Goal: Task Accomplishment & Management: Use online tool/utility

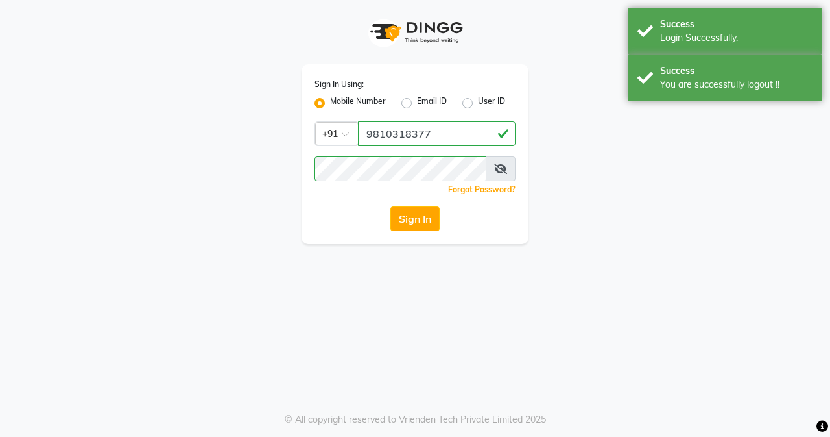
click at [689, 23] on div "Success" at bounding box center [736, 25] width 152 height 14
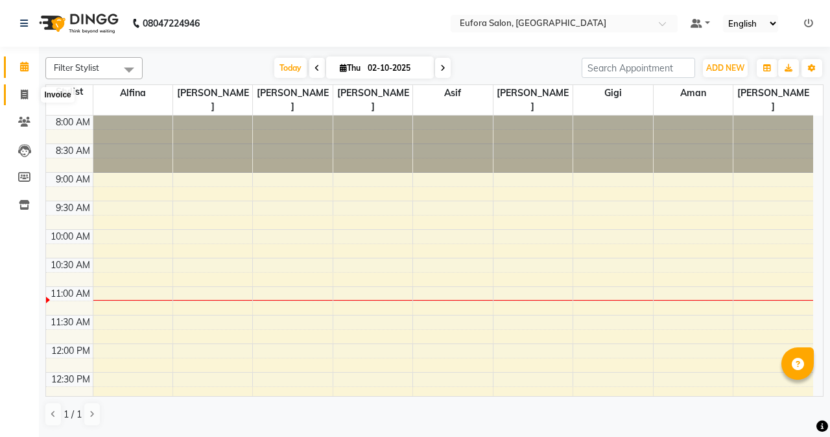
click at [27, 95] on icon at bounding box center [24, 95] width 7 height 10
select select "service"
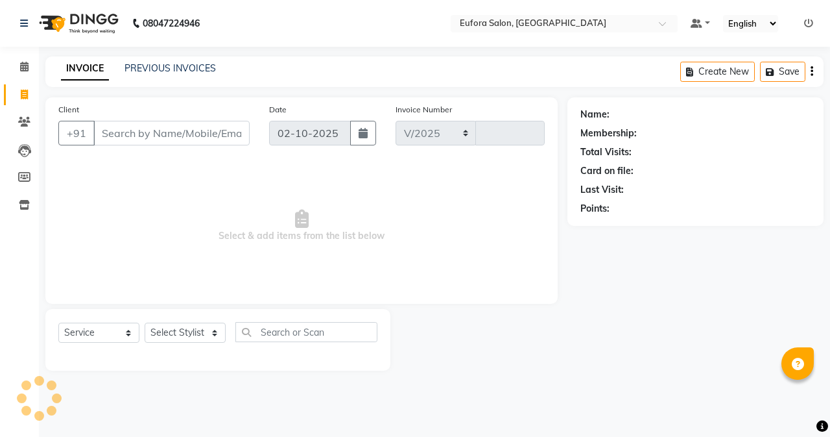
select select "6684"
type input "0776"
click at [134, 141] on input "Client" at bounding box center [171, 133] width 156 height 25
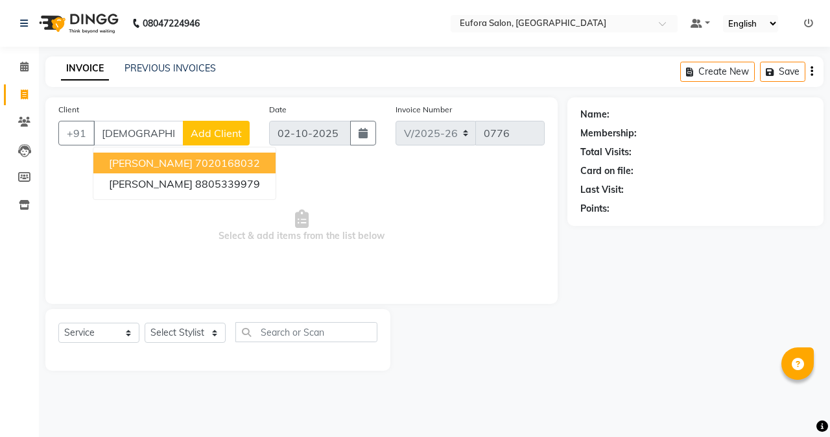
click at [160, 165] on span "[PERSON_NAME]" at bounding box center [151, 162] width 84 height 13
type input "7020168032"
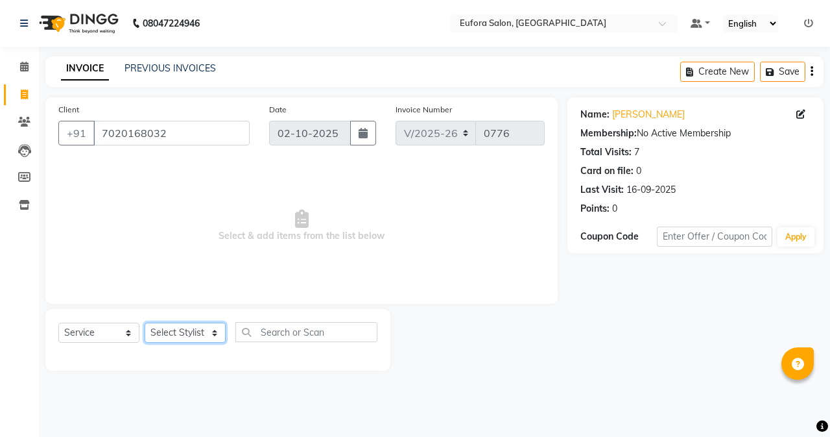
click at [190, 332] on select "Select Stylist [PERSON_NAME] [PERSON_NAME] Gigi [PERSON_NAME] Roshan [PERSON_NA…" at bounding box center [185, 332] width 81 height 20
select select "84471"
click at [145, 322] on select "Select Stylist [PERSON_NAME] [PERSON_NAME] Gigi [PERSON_NAME] Roshan [PERSON_NA…" at bounding box center [185, 332] width 81 height 20
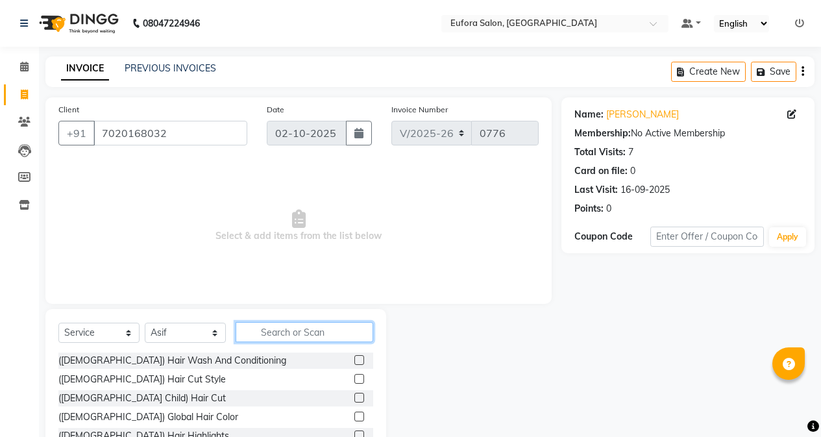
click at [269, 330] on input "text" at bounding box center [305, 332] width 138 height 20
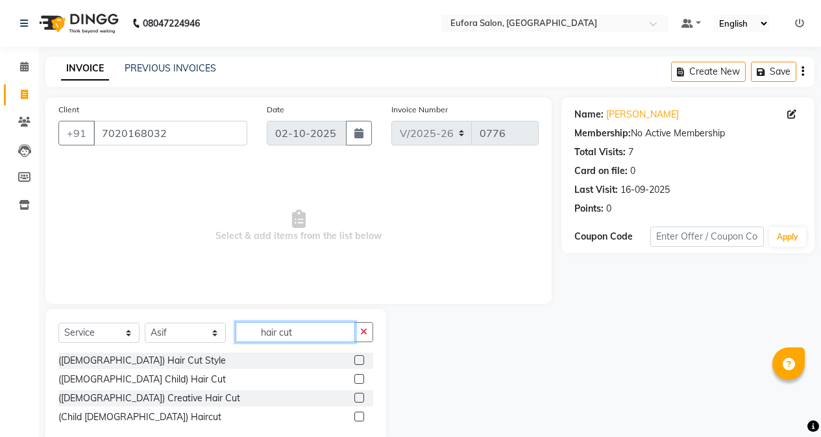
type input "hair cut"
click at [356, 376] on label at bounding box center [359, 379] width 10 height 10
click at [356, 376] on input "checkbox" at bounding box center [358, 379] width 8 height 8
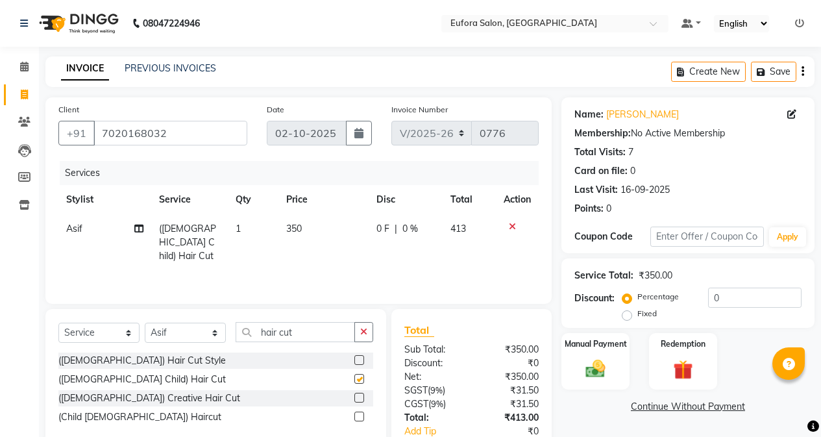
checkbox input "false"
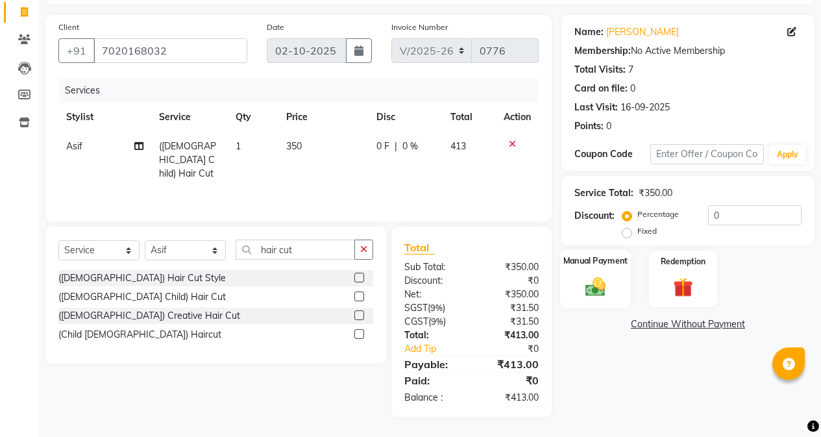
click at [627, 276] on div "Manual Payment" at bounding box center [595, 278] width 71 height 59
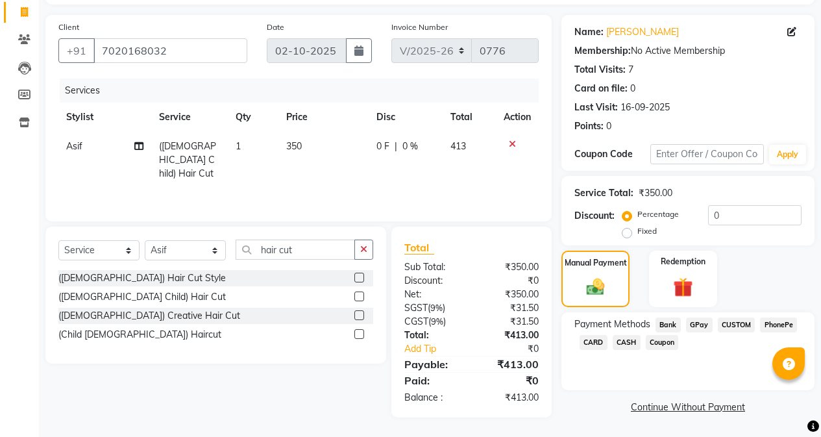
click at [598, 342] on span "CARD" at bounding box center [593, 342] width 28 height 15
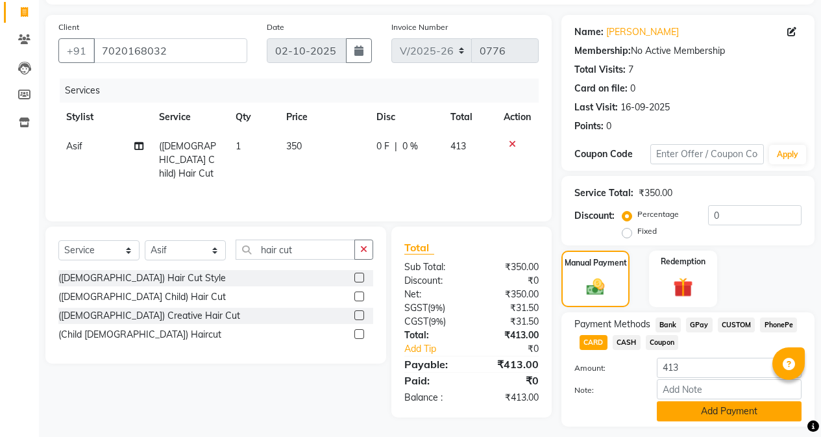
click at [701, 417] on button "Add Payment" at bounding box center [729, 411] width 145 height 20
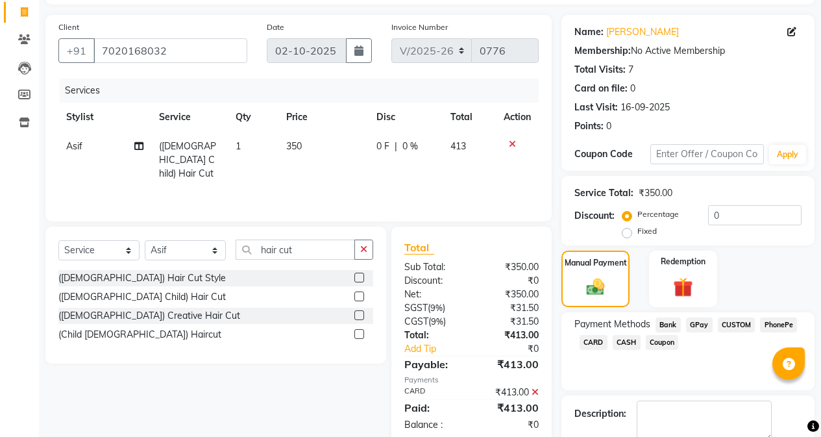
click at [596, 341] on span "CARD" at bounding box center [593, 342] width 28 height 15
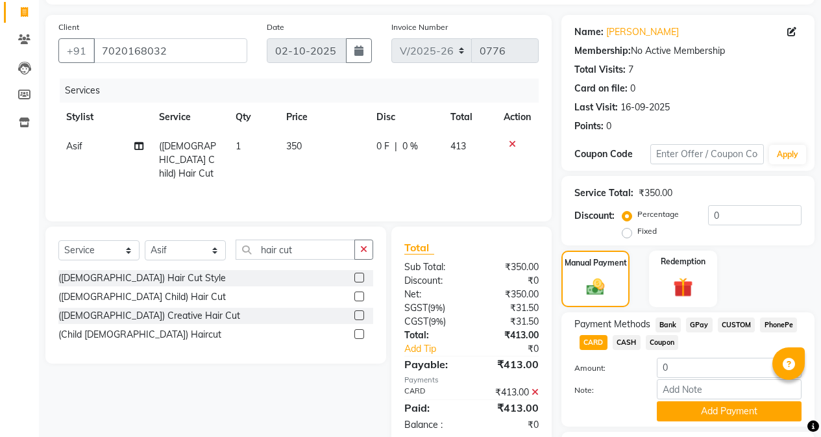
scroll to position [191, 0]
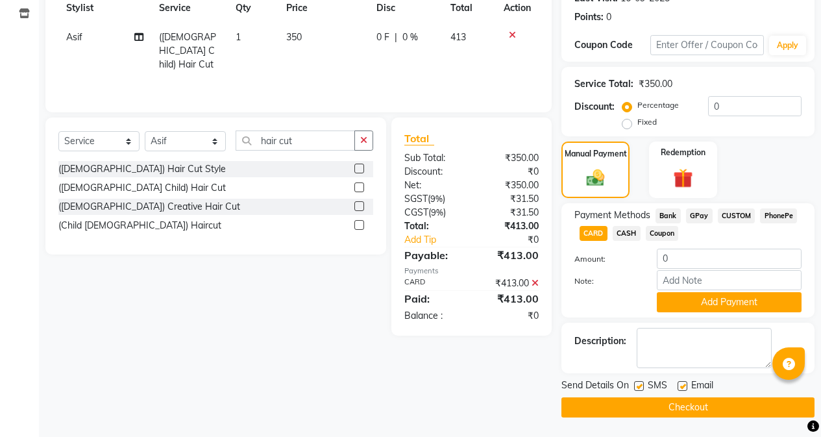
click at [686, 404] on button "Checkout" at bounding box center [687, 407] width 253 height 20
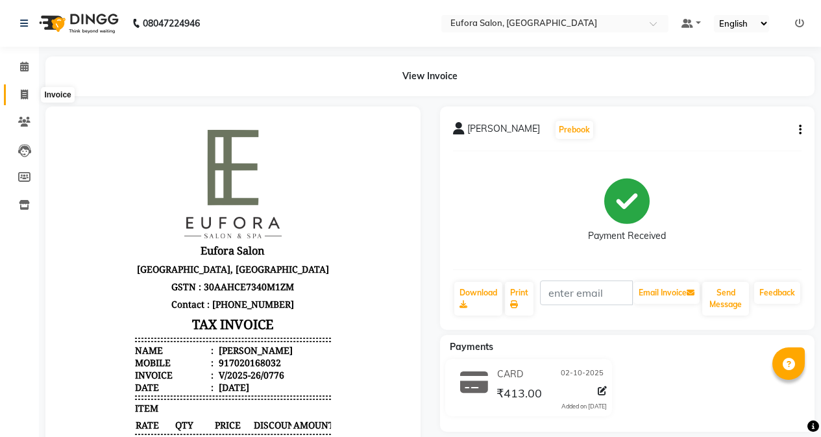
click at [19, 91] on span at bounding box center [24, 95] width 23 height 15
select select "service"
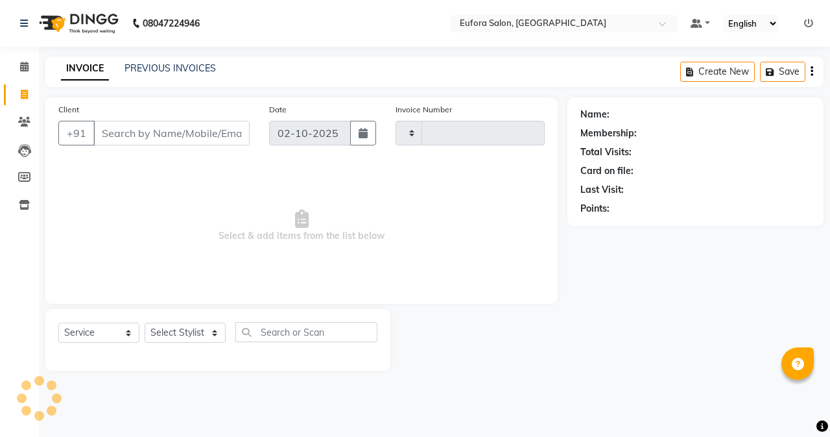
type input "0777"
select select "6684"
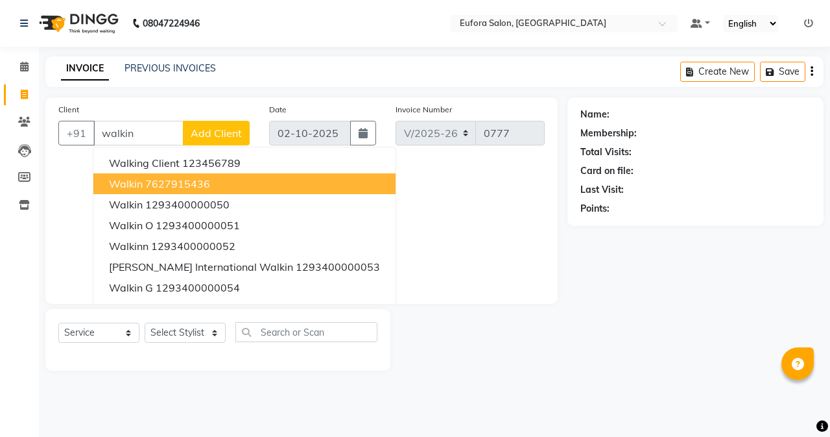
click at [145, 192] on button "walkin 7627915436" at bounding box center [244, 183] width 302 height 21
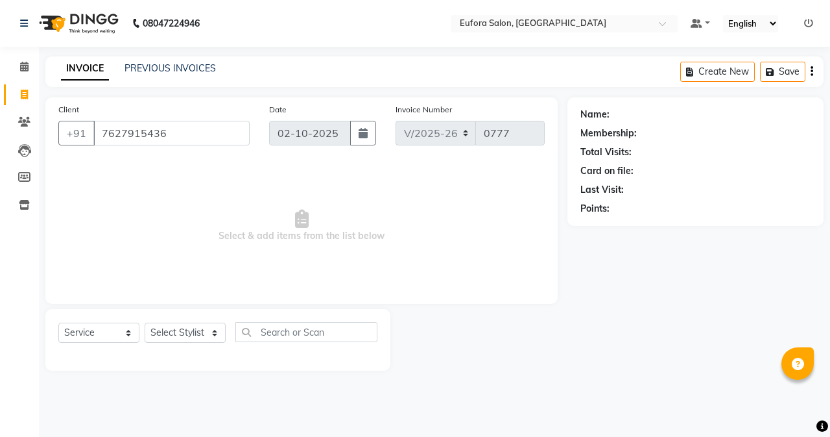
type input "7627915436"
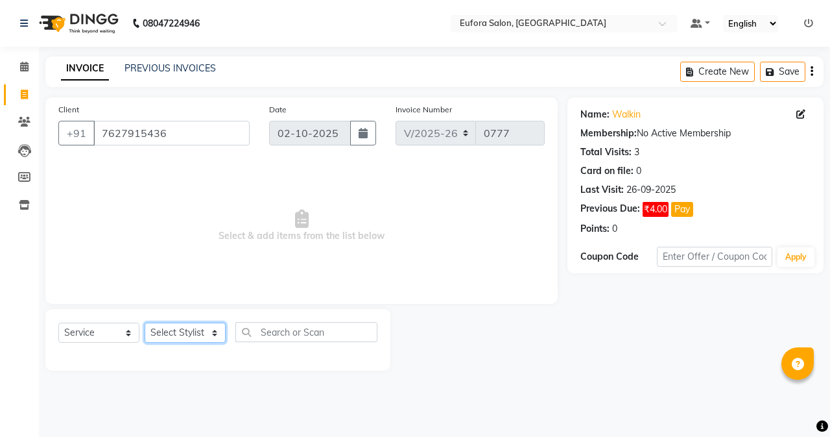
click at [193, 327] on select "Select Stylist [PERSON_NAME] [PERSON_NAME] Gigi [PERSON_NAME] Roshan [PERSON_NA…" at bounding box center [185, 332] width 81 height 20
select select "84471"
click at [145, 322] on select "Select Stylist [PERSON_NAME] [PERSON_NAME] Gigi [PERSON_NAME] Roshan [PERSON_NA…" at bounding box center [185, 332] width 81 height 20
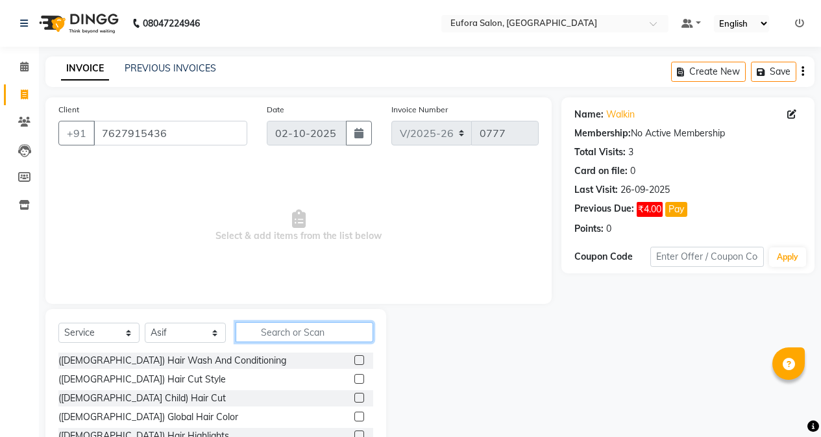
click at [288, 330] on input "text" at bounding box center [305, 332] width 138 height 20
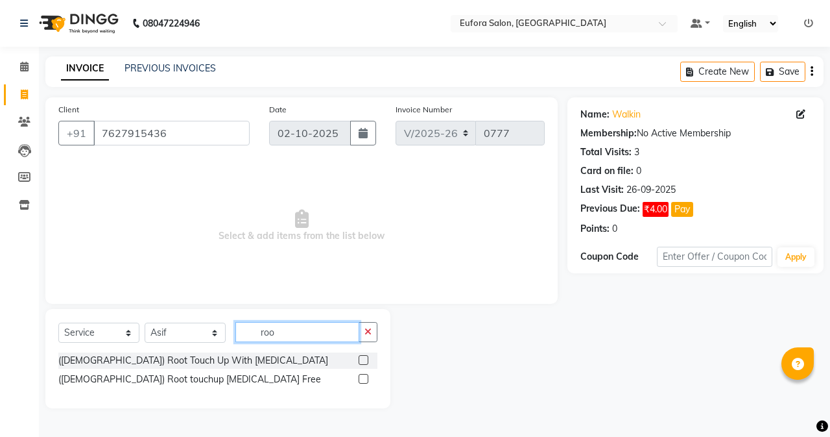
type input "roo"
click at [365, 360] on label at bounding box center [364, 360] width 10 height 10
click at [365, 360] on input "checkbox" at bounding box center [363, 360] width 8 height 8
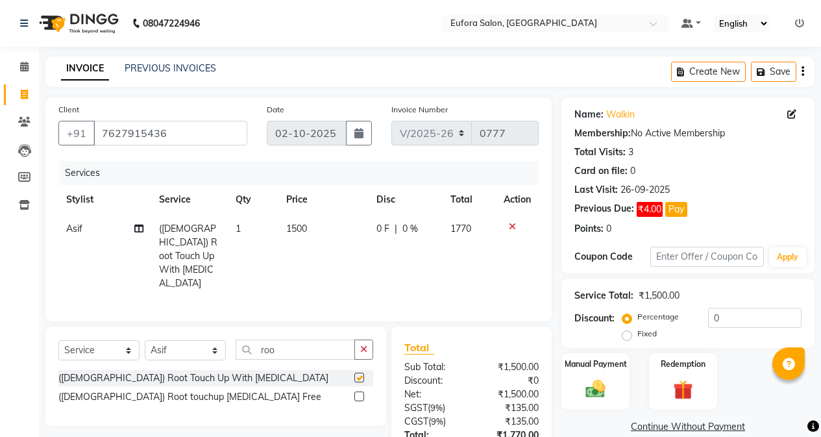
checkbox input "false"
drag, startPoint x: 191, startPoint y: 336, endPoint x: 191, endPoint y: 328, distance: 7.8
click at [191, 340] on select "Select Stylist [PERSON_NAME] [PERSON_NAME] Gigi [PERSON_NAME] Roshan [PERSON_NA…" at bounding box center [185, 350] width 81 height 20
select select "69833"
click at [145, 340] on select "Select Stylist [PERSON_NAME] [PERSON_NAME] Gigi [PERSON_NAME] Roshan [PERSON_NA…" at bounding box center [185, 350] width 81 height 20
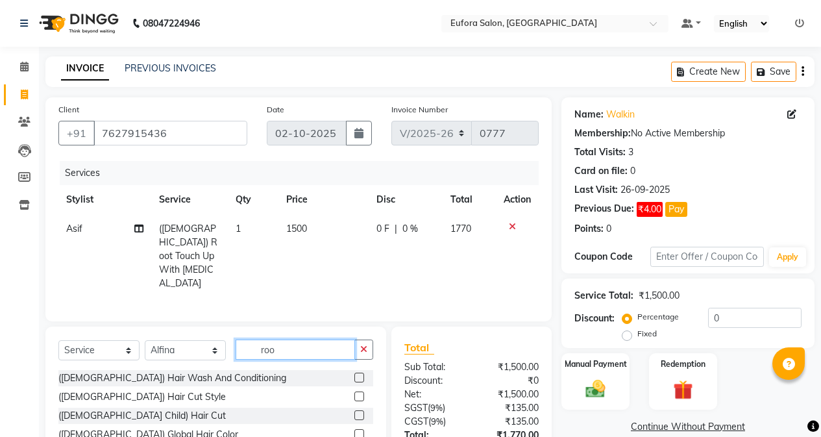
drag, startPoint x: 291, startPoint y: 339, endPoint x: 246, endPoint y: 340, distance: 45.4
click at [246, 340] on input "roo" at bounding box center [295, 349] width 119 height 20
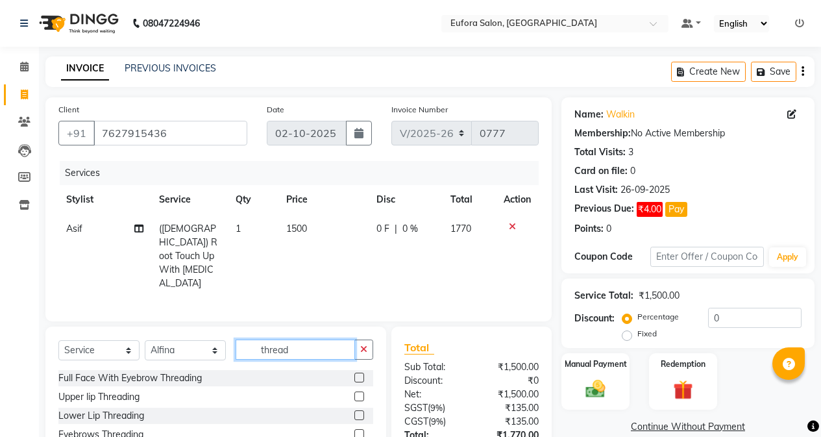
type input "thread"
click at [354, 410] on label at bounding box center [359, 415] width 10 height 10
click at [354, 411] on input "checkbox" at bounding box center [358, 415] width 8 height 8
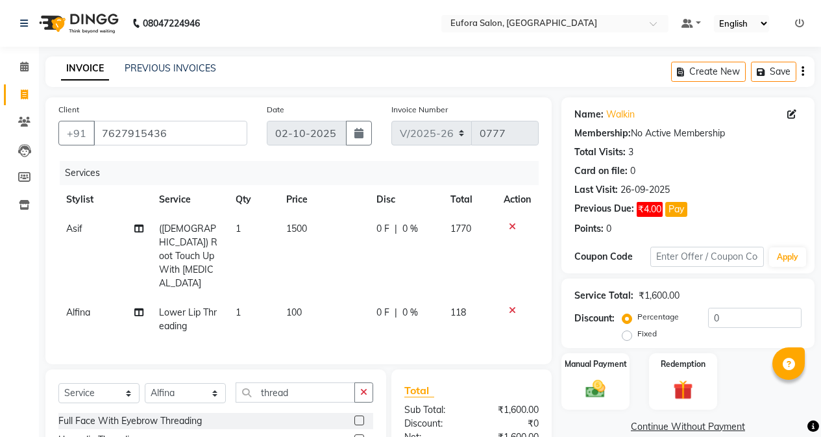
checkbox input "false"
click at [258, 298] on td "1" at bounding box center [253, 319] width 51 height 43
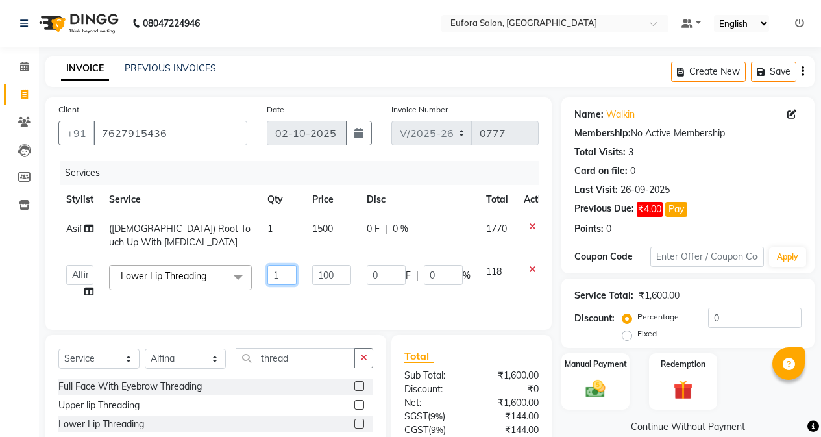
drag, startPoint x: 281, startPoint y: 274, endPoint x: 237, endPoint y: 275, distance: 43.5
click at [237, 275] on tr "[PERSON_NAME] [PERSON_NAME] Gigi [PERSON_NAME] Roshan [PERSON_NAME] Lower Lip T…" at bounding box center [308, 281] width 500 height 49
type input "2"
click at [281, 304] on tr "[PERSON_NAME] [PERSON_NAME] Gigi [PERSON_NAME] Roshan [PERSON_NAME] Lower Lip T…" at bounding box center [308, 281] width 500 height 49
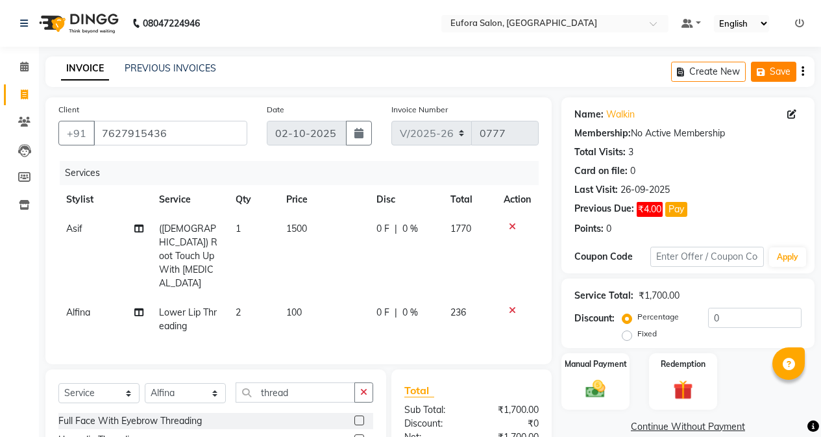
click at [768, 81] on button "Save" at bounding box center [773, 72] width 45 height 20
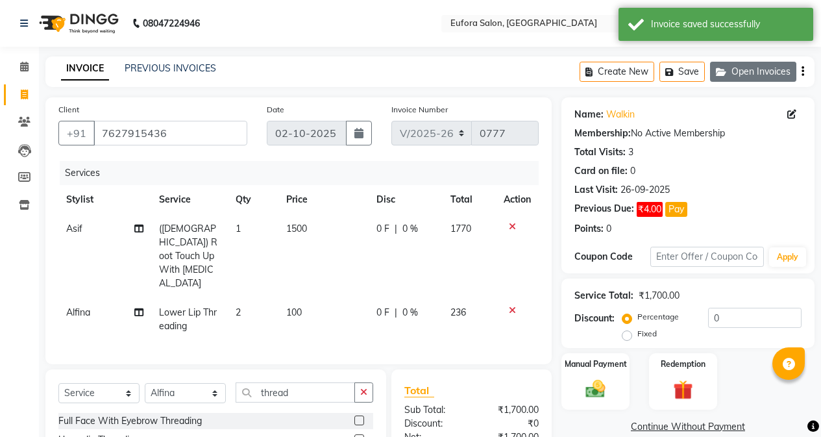
scroll to position [126, 0]
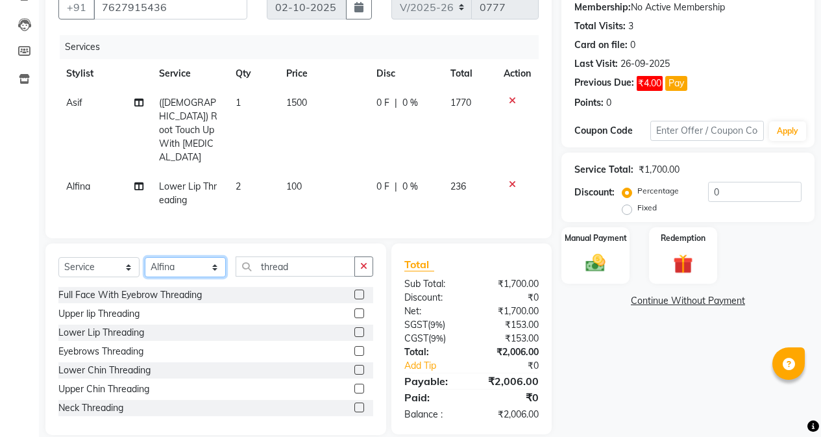
click at [207, 257] on select "Select Stylist [PERSON_NAME] [PERSON_NAME] Gigi [PERSON_NAME] Roshan [PERSON_NA…" at bounding box center [185, 267] width 81 height 20
click at [145, 257] on select "Select Stylist [PERSON_NAME] [PERSON_NAME] Gigi [PERSON_NAME] Roshan [PERSON_NA…" at bounding box center [185, 267] width 81 height 20
drag, startPoint x: 304, startPoint y: 244, endPoint x: 252, endPoint y: 247, distance: 52.0
click at [252, 256] on input "thread" at bounding box center [295, 266] width 119 height 20
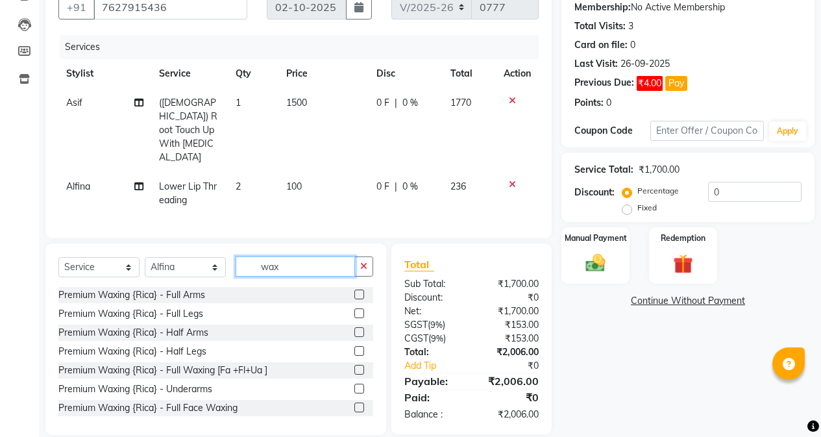
drag, startPoint x: 285, startPoint y: 247, endPoint x: 226, endPoint y: 248, distance: 59.0
click at [226, 256] on div "Select Service Product Membership Package Voucher Prepaid Gift Card Select Styl…" at bounding box center [215, 271] width 315 height 30
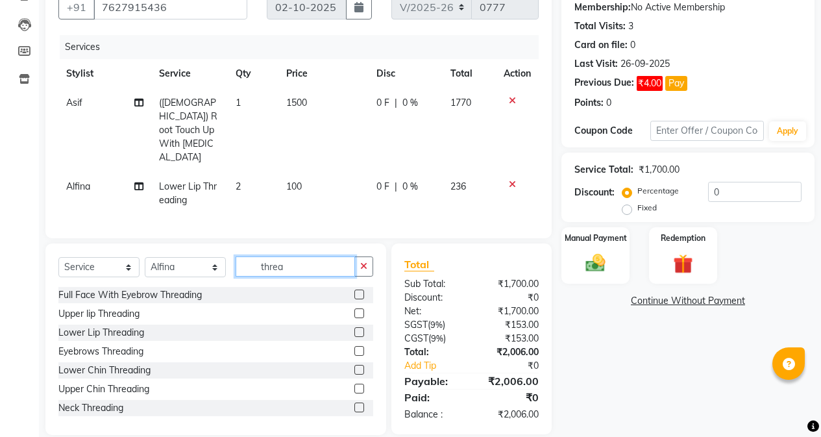
type input "thread"
click at [354, 308] on div at bounding box center [358, 315] width 8 height 14
click at [354, 308] on label at bounding box center [359, 313] width 10 height 10
click at [354, 309] on input "checkbox" at bounding box center [358, 313] width 8 height 8
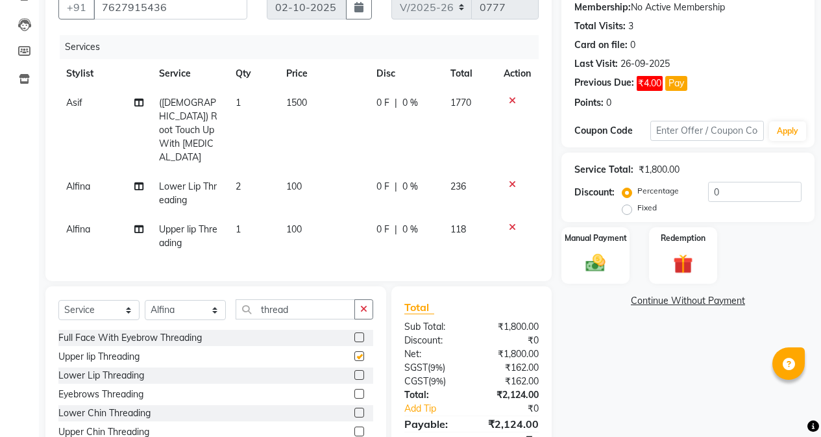
checkbox input "false"
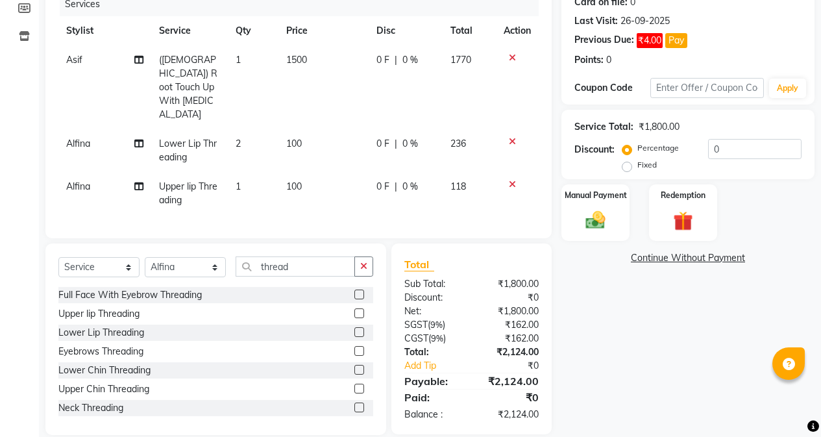
click at [513, 180] on icon at bounding box center [512, 184] width 7 height 9
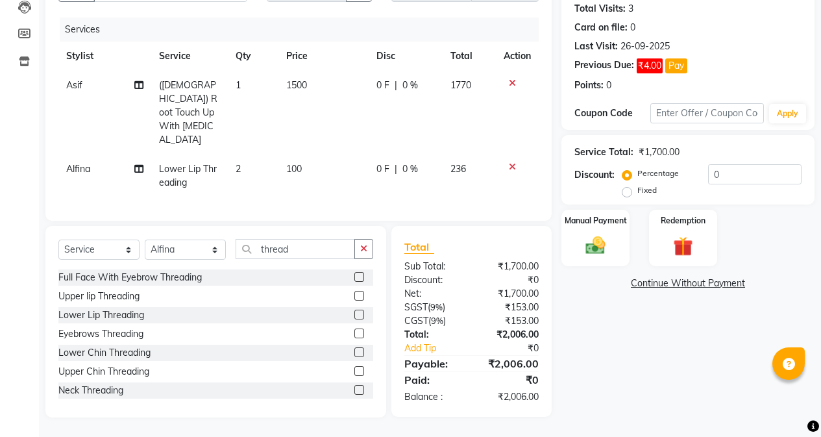
scroll to position [126, 0]
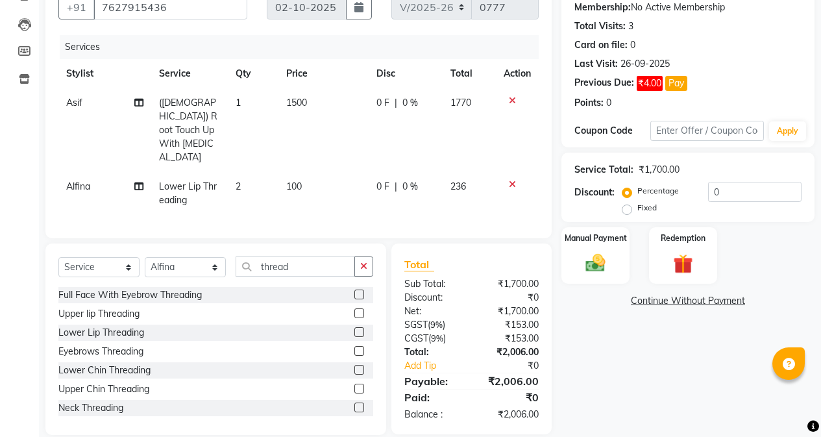
click at [254, 172] on td "2" at bounding box center [253, 193] width 51 height 43
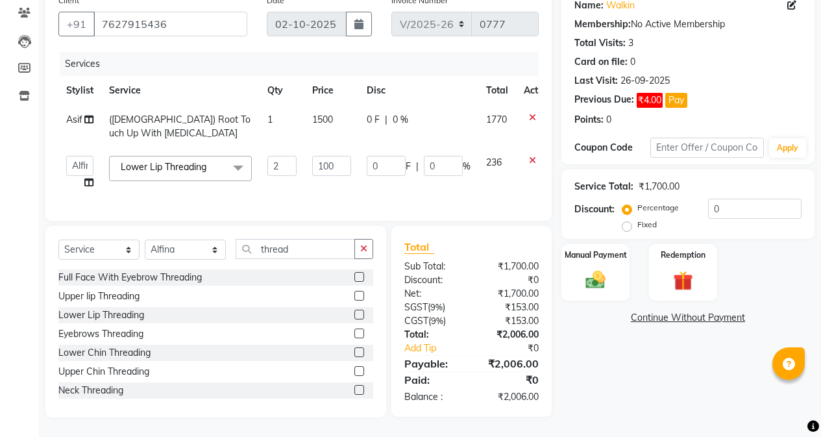
scroll to position [119, 0]
drag, startPoint x: 280, startPoint y: 159, endPoint x: 247, endPoint y: 166, distance: 33.8
click at [247, 166] on tr "[PERSON_NAME] [PERSON_NAME] Gigi [PERSON_NAME] Roshan [PERSON_NAME] Lower Lip T…" at bounding box center [308, 172] width 500 height 49
type input "3"
click at [283, 172] on tr "[PERSON_NAME] [PERSON_NAME] Gigi [PERSON_NAME] Roshan [PERSON_NAME] Lower Lip T…" at bounding box center [308, 172] width 500 height 49
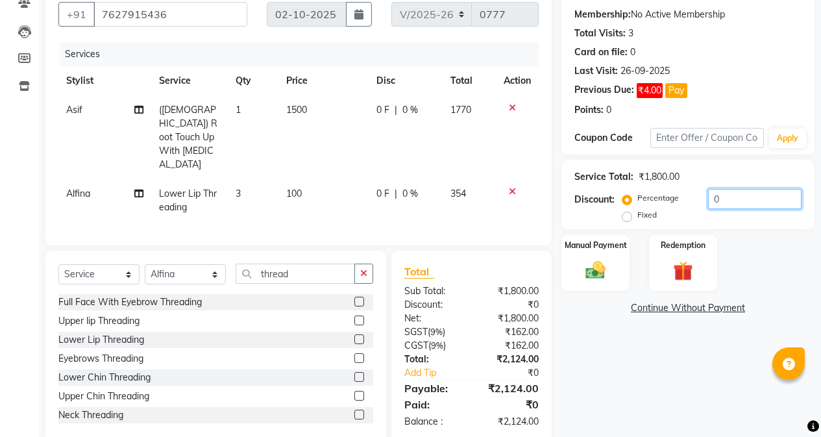
drag, startPoint x: 754, startPoint y: 197, endPoint x: 695, endPoint y: 195, distance: 59.1
click at [695, 195] on div "Percentage Fixed 0" at bounding box center [713, 206] width 176 height 35
type input "1"
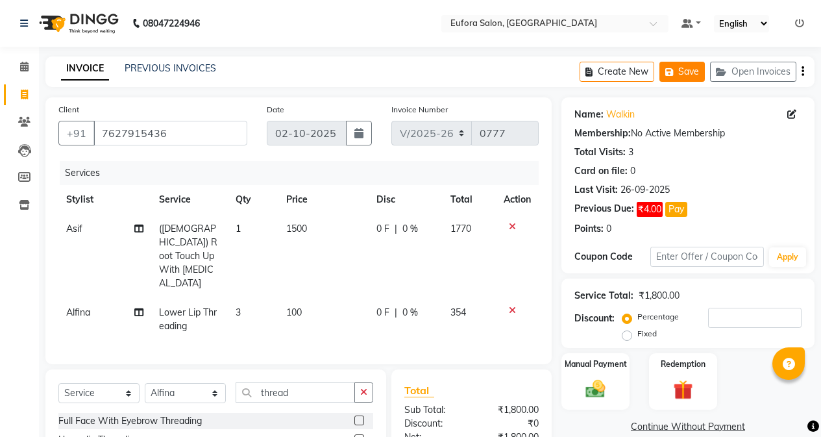
click at [690, 68] on button "Save" at bounding box center [681, 72] width 45 height 20
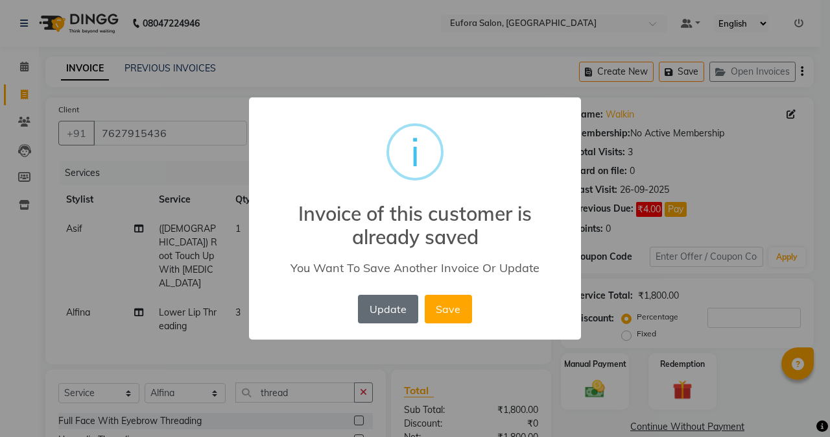
click at [378, 304] on button "Update" at bounding box center [388, 309] width 60 height 29
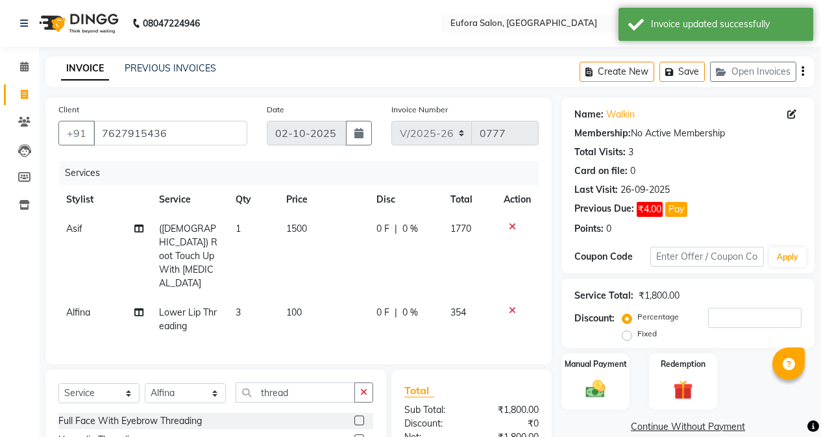
scroll to position [126, 0]
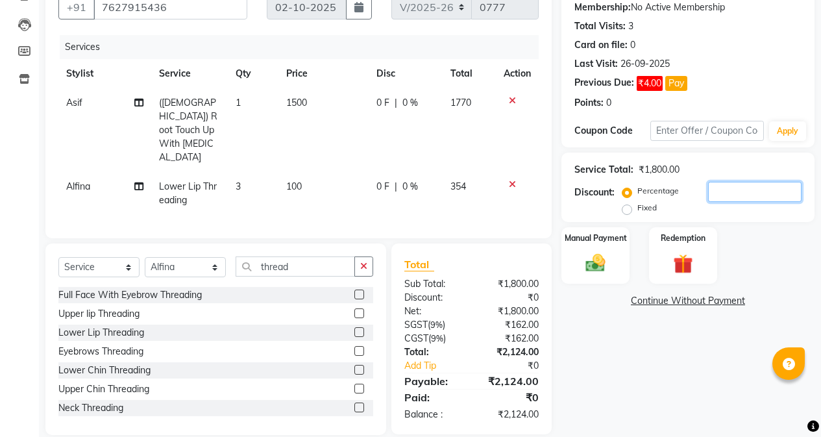
click at [727, 187] on input "number" at bounding box center [754, 192] width 93 height 20
drag, startPoint x: 293, startPoint y: 246, endPoint x: 242, endPoint y: 246, distance: 51.3
click at [242, 256] on input "thread" at bounding box center [295, 266] width 119 height 20
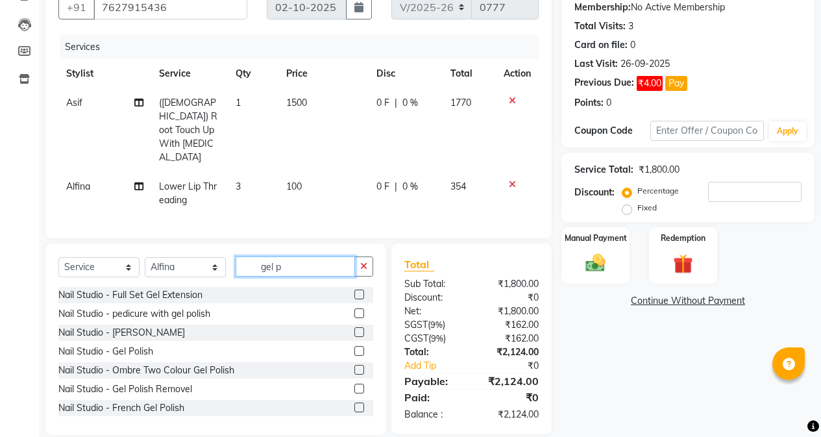
scroll to position [125, 0]
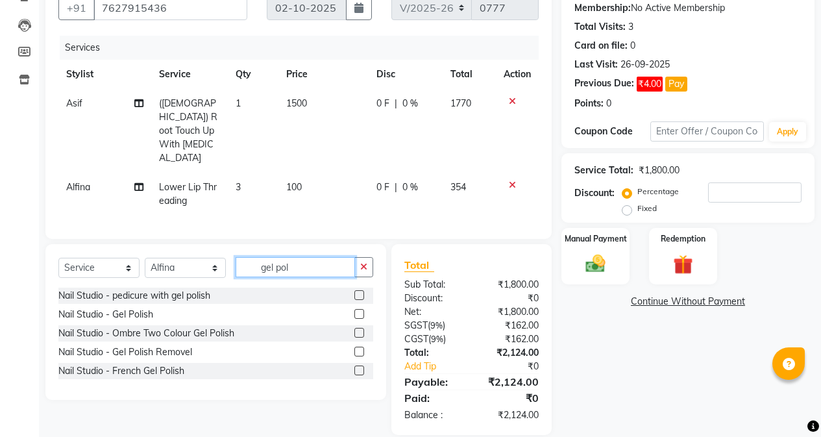
type input "gel pol"
click at [359, 346] on label at bounding box center [359, 351] width 10 height 10
click at [359, 348] on input "checkbox" at bounding box center [358, 352] width 8 height 8
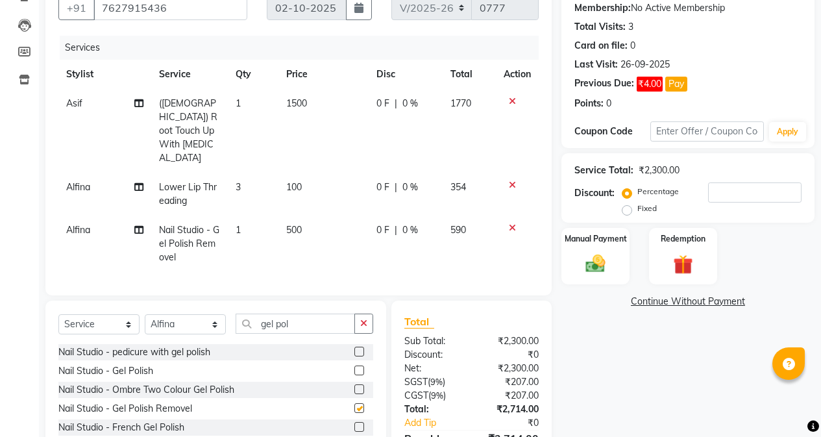
checkbox input "false"
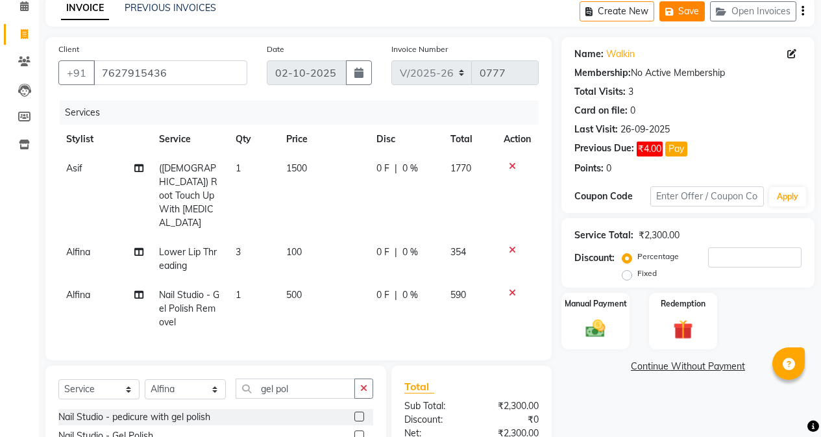
click at [673, 11] on icon "button" at bounding box center [671, 11] width 13 height 9
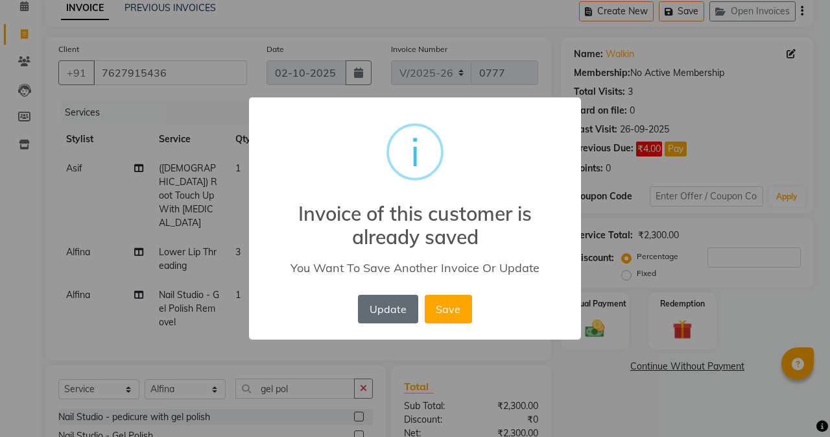
click at [384, 315] on button "Update" at bounding box center [388, 309] width 60 height 29
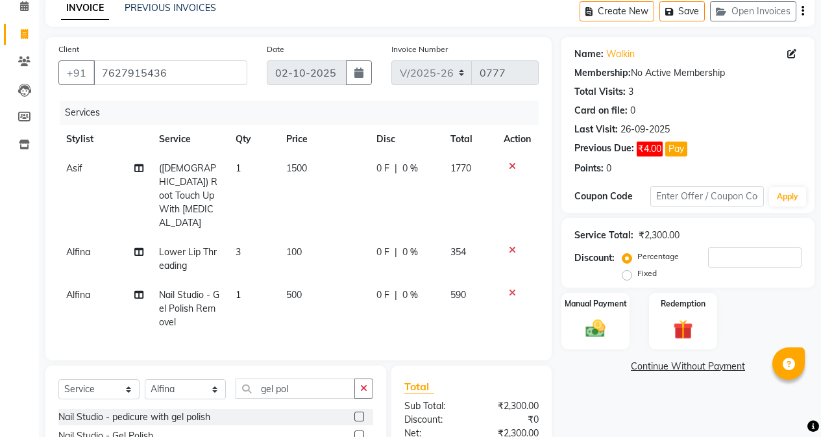
click at [305, 280] on td "500" at bounding box center [323, 308] width 90 height 56
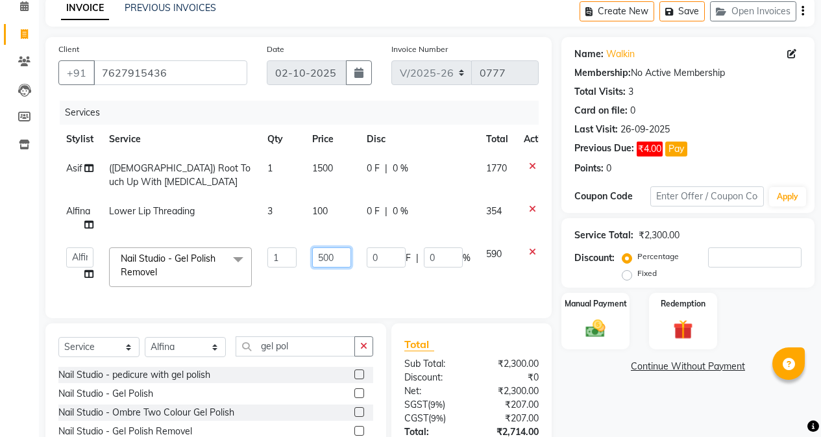
drag, startPoint x: 339, startPoint y: 258, endPoint x: 261, endPoint y: 265, distance: 78.9
click at [261, 265] on tr "[PERSON_NAME] [PERSON_NAME] Gigi [PERSON_NAME] Roshan [PERSON_NAME] Nail Studio…" at bounding box center [308, 266] width 500 height 55
type input "300"
click at [343, 282] on td "300" at bounding box center [331, 266] width 54 height 55
click at [690, 15] on button "Save" at bounding box center [681, 11] width 45 height 20
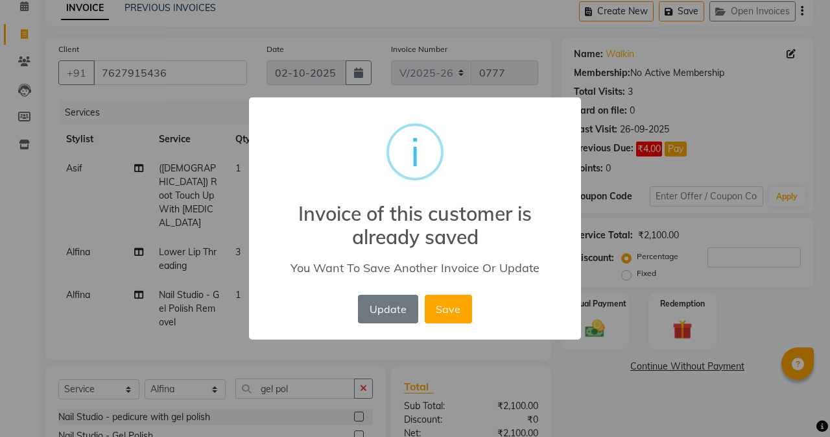
click at [392, 324] on div "Update No Save" at bounding box center [415, 308] width 120 height 35
click at [391, 313] on button "Update" at bounding box center [388, 309] width 60 height 29
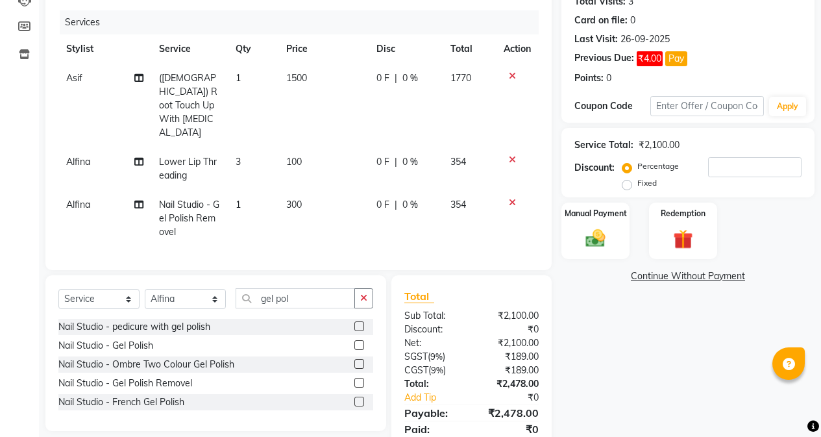
scroll to position [182, 0]
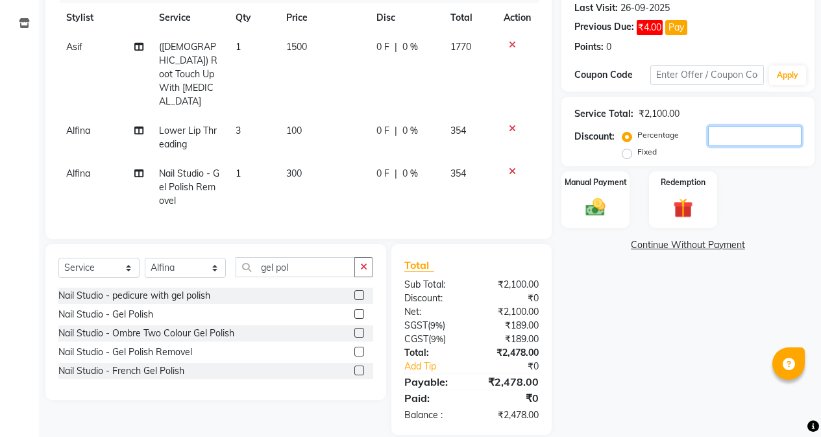
click at [727, 132] on input "number" at bounding box center [754, 136] width 93 height 20
type input "5"
click at [627, 334] on div "Name: Walkin Membership: No Active Membership Total Visits: 3 Card on file: 0 L…" at bounding box center [692, 175] width 263 height 519
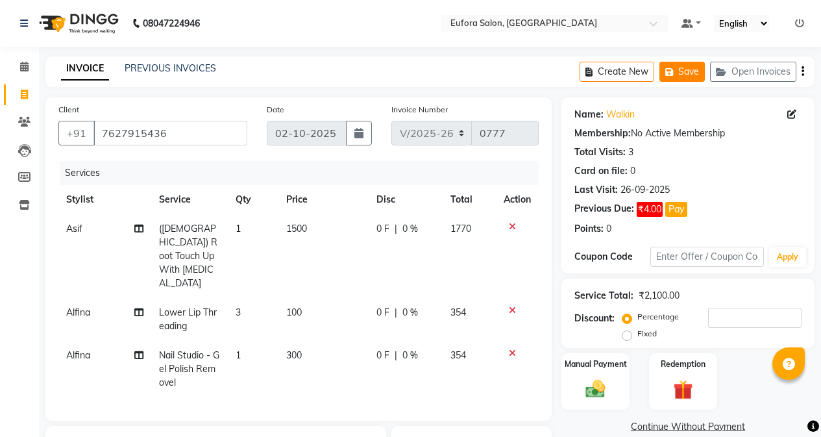
click at [691, 77] on button "Save" at bounding box center [681, 72] width 45 height 20
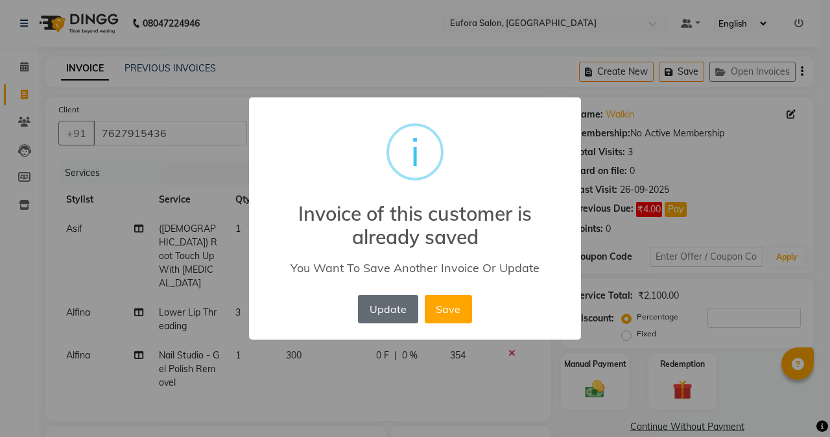
click at [389, 305] on button "Update" at bounding box center [388, 309] width 60 height 29
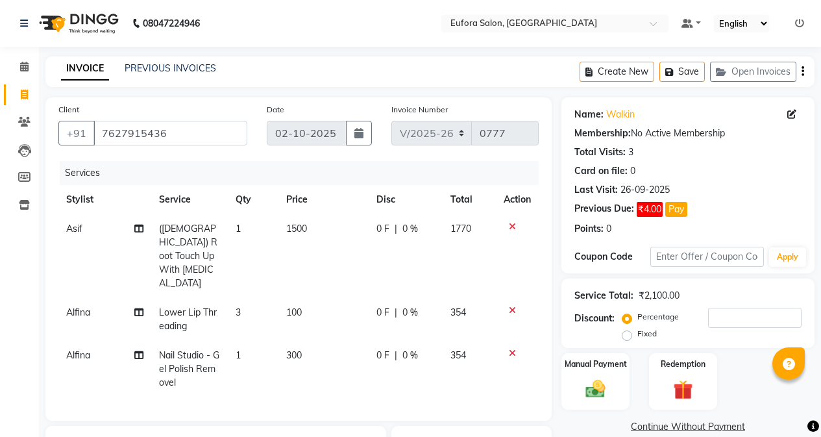
click at [82, 349] on span "Alfina" at bounding box center [78, 355] width 24 height 12
click at [82, 341] on td "Alfina" at bounding box center [104, 369] width 93 height 56
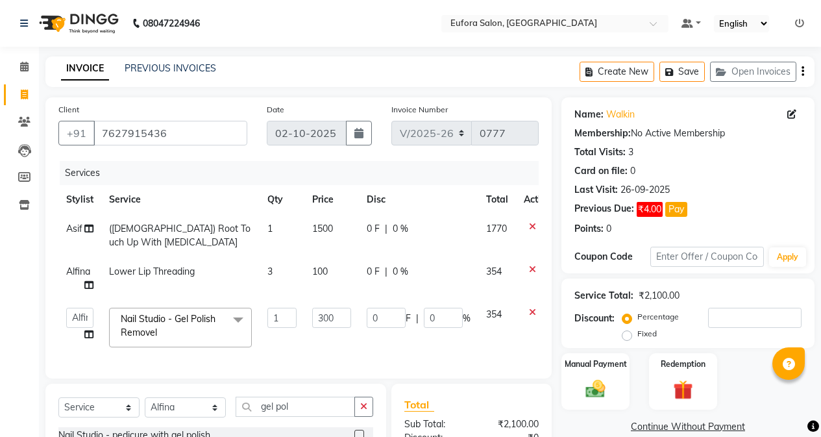
click at [82, 330] on td "[PERSON_NAME] [PERSON_NAME] Gigi [PERSON_NAME] Roshan [PERSON_NAME]" at bounding box center [79, 327] width 43 height 55
click at [98, 322] on td "[PERSON_NAME] [PERSON_NAME] Gigi [PERSON_NAME] Roshan [PERSON_NAME]" at bounding box center [79, 327] width 43 height 55
click at [91, 313] on select "[PERSON_NAME] [PERSON_NAME] Gigi [PERSON_NAME] Roshan [PERSON_NAME]" at bounding box center [79, 318] width 27 height 20
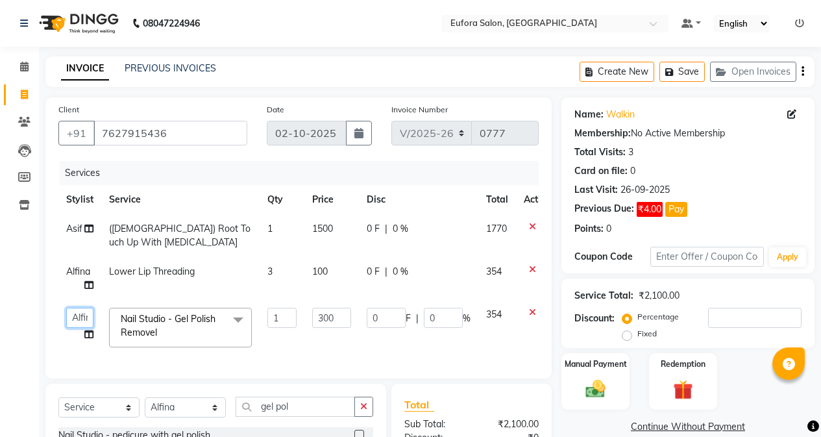
click at [91, 313] on select "[PERSON_NAME] [PERSON_NAME] Gigi [PERSON_NAME] Roshan [PERSON_NAME]" at bounding box center [79, 318] width 27 height 20
select select "89189"
click at [301, 346] on td "1" at bounding box center [282, 327] width 45 height 55
click at [679, 64] on button "Save" at bounding box center [681, 72] width 45 height 20
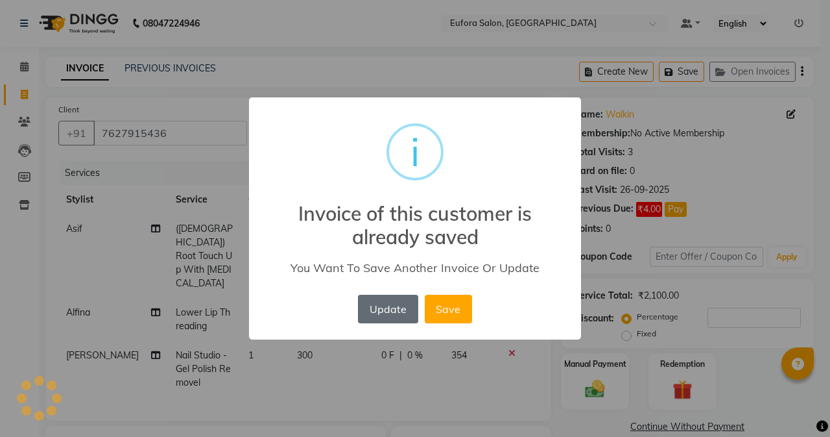
click at [391, 311] on button "Update" at bounding box center [388, 309] width 60 height 29
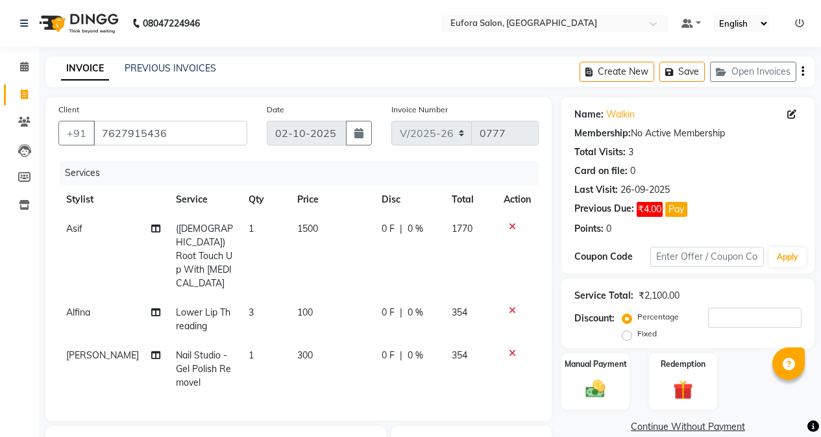
scroll to position [130, 0]
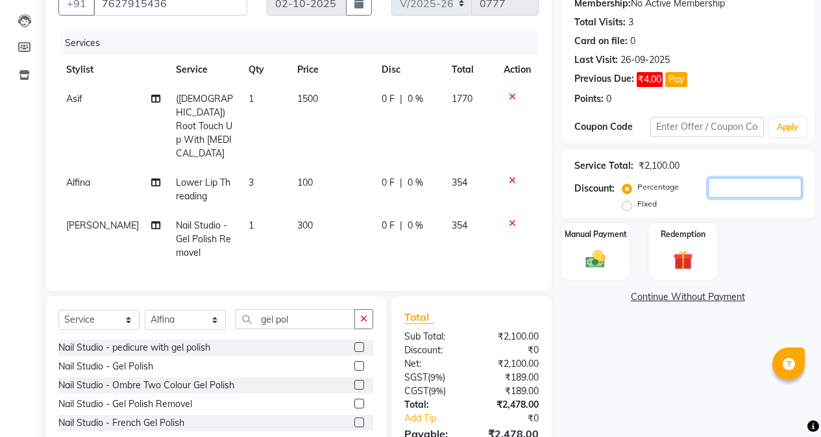
click at [725, 188] on input "number" at bounding box center [754, 188] width 93 height 20
type input "10"
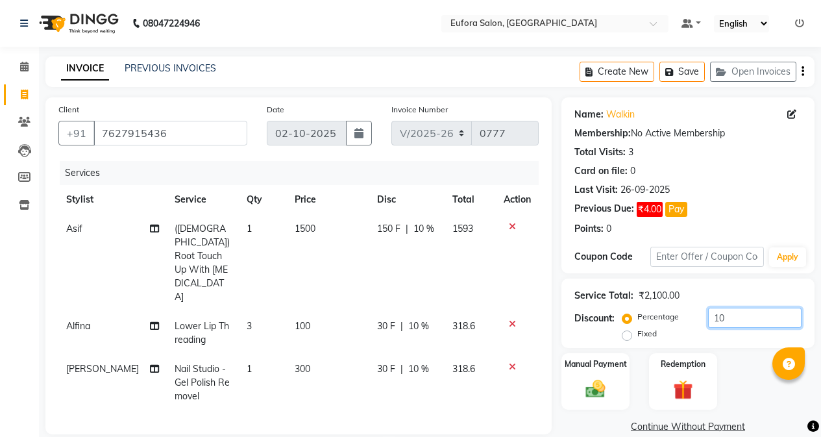
scroll to position [182, 0]
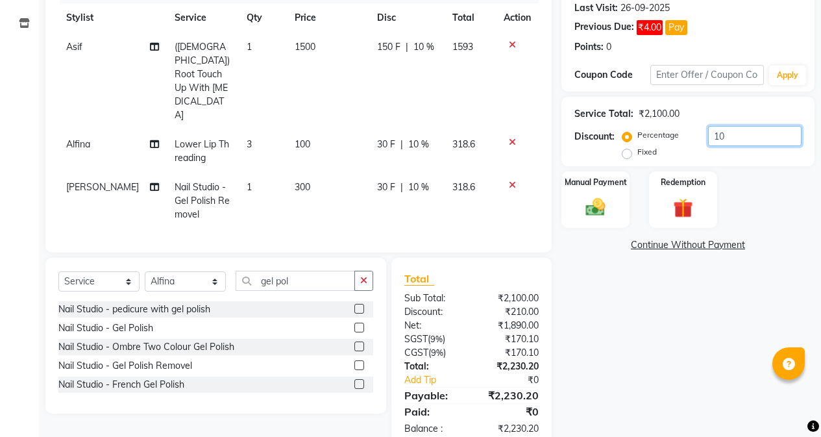
drag, startPoint x: 728, startPoint y: 134, endPoint x: 644, endPoint y: 147, distance: 84.6
click at [644, 147] on div "Percentage Fixed 10" at bounding box center [713, 143] width 176 height 35
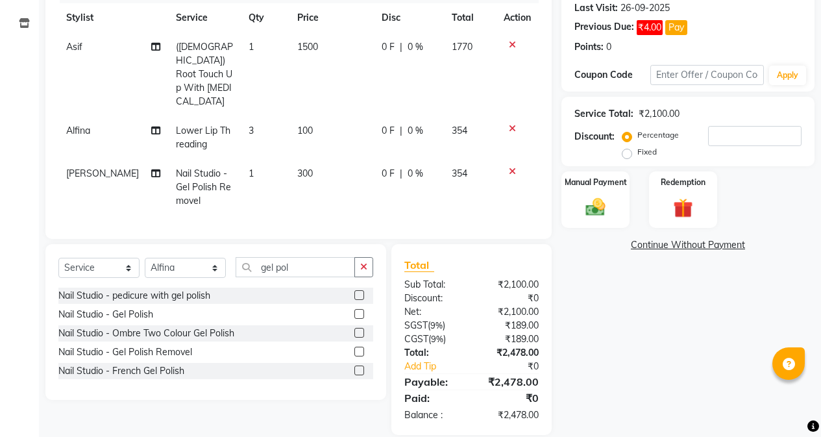
click at [583, 289] on div "Name: Walkin Membership: No Active Membership Total Visits: 3 Card on file: 0 L…" at bounding box center [692, 175] width 263 height 519
click at [203, 258] on select "Select Stylist [PERSON_NAME] [PERSON_NAME] Gigi [PERSON_NAME] Roshan [PERSON_NA…" at bounding box center [185, 268] width 81 height 20
select select "89189"
click at [145, 258] on select "Select Stylist [PERSON_NAME] [PERSON_NAME] Gigi [PERSON_NAME] Roshan [PERSON_NA…" at bounding box center [185, 268] width 81 height 20
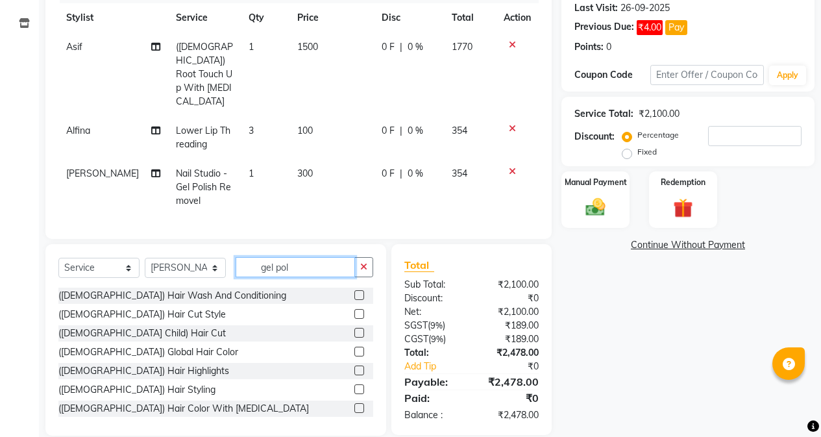
drag, startPoint x: 287, startPoint y: 250, endPoint x: 224, endPoint y: 250, distance: 62.9
click at [224, 257] on div "Select Service Product Membership Package Voucher Prepaid Gift Card Select Styl…" at bounding box center [215, 272] width 315 height 30
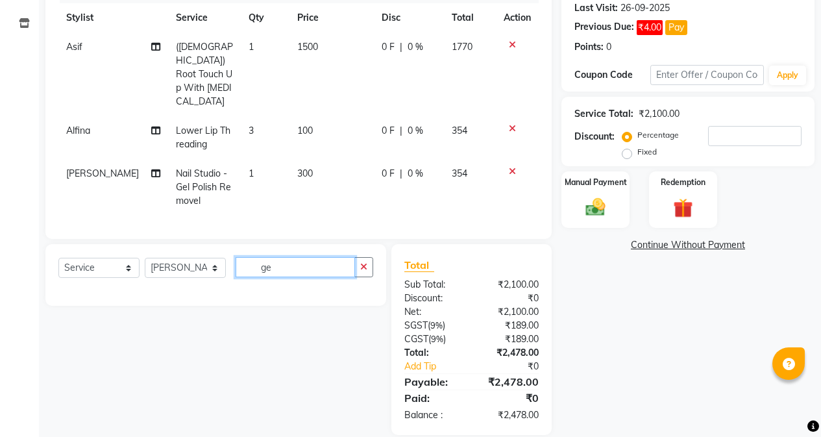
type input "g"
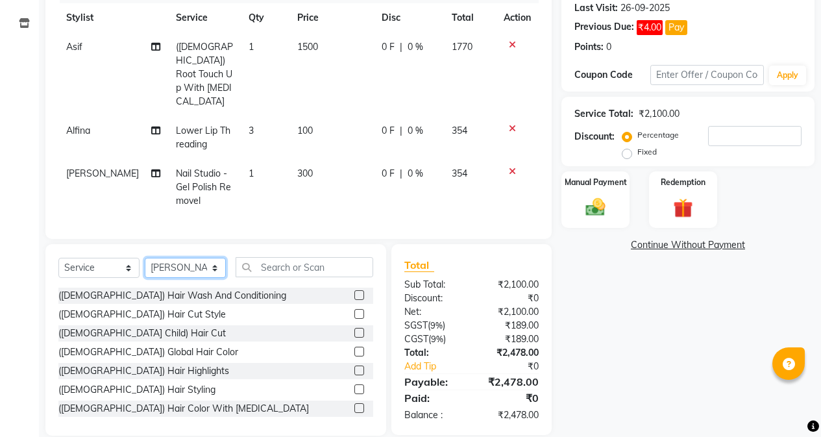
click at [194, 258] on select "Select Stylist [PERSON_NAME] [PERSON_NAME] Gigi [PERSON_NAME] Roshan [PERSON_NA…" at bounding box center [185, 268] width 81 height 20
select select "84471"
click at [145, 258] on select "Select Stylist [PERSON_NAME] [PERSON_NAME] Gigi [PERSON_NAME] Roshan [PERSON_NA…" at bounding box center [185, 268] width 81 height 20
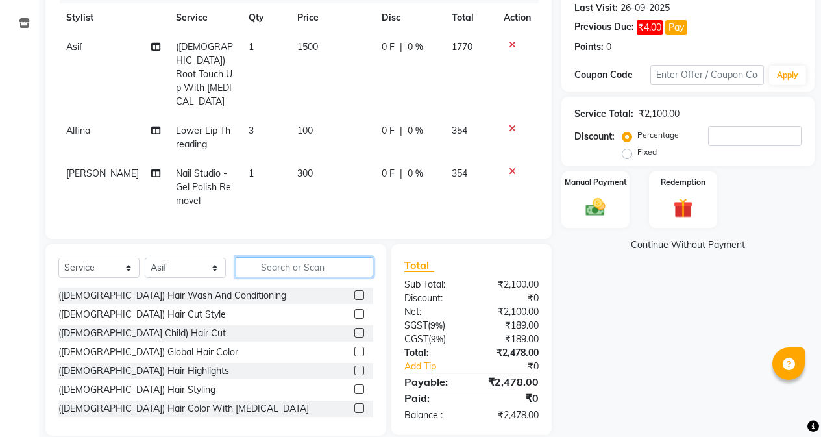
click at [280, 257] on input "text" at bounding box center [305, 267] width 138 height 20
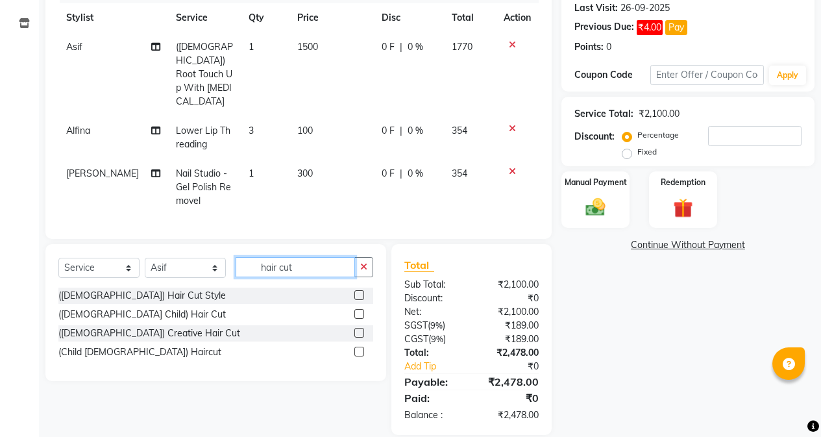
type input "hair cut"
click at [359, 328] on label at bounding box center [359, 333] width 10 height 10
click at [359, 329] on input "checkbox" at bounding box center [358, 333] width 8 height 8
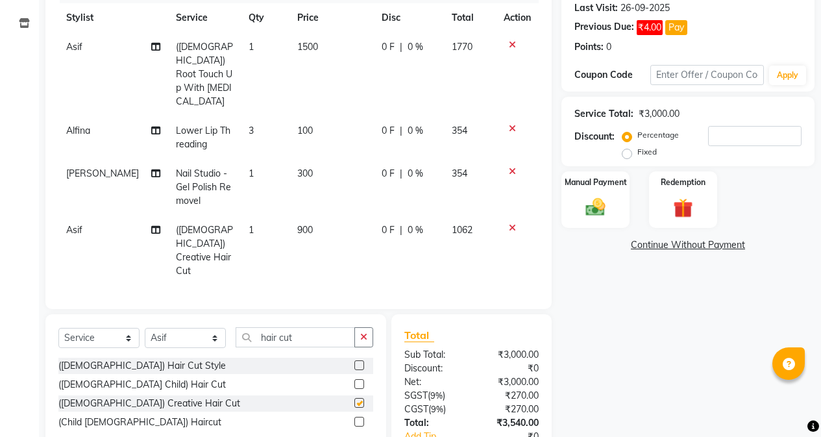
checkbox input "false"
click at [511, 223] on icon at bounding box center [512, 227] width 7 height 9
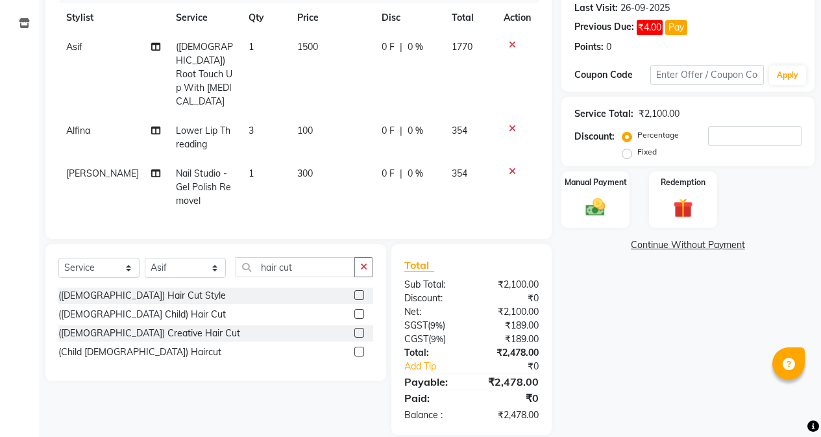
scroll to position [52, 0]
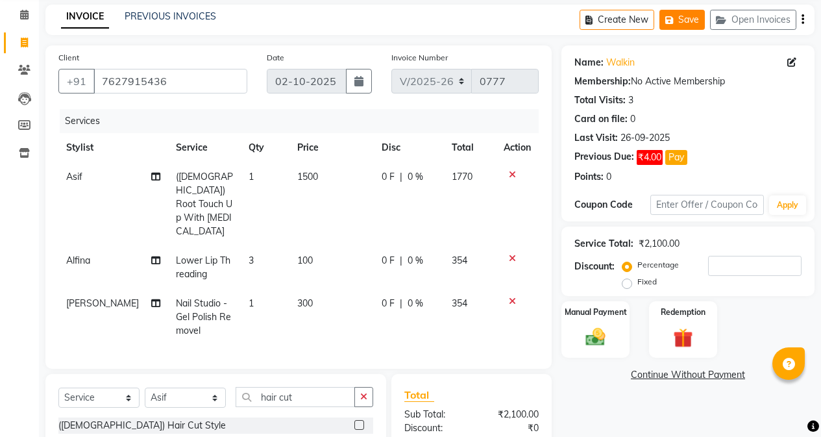
click at [664, 14] on button "Save" at bounding box center [681, 20] width 45 height 20
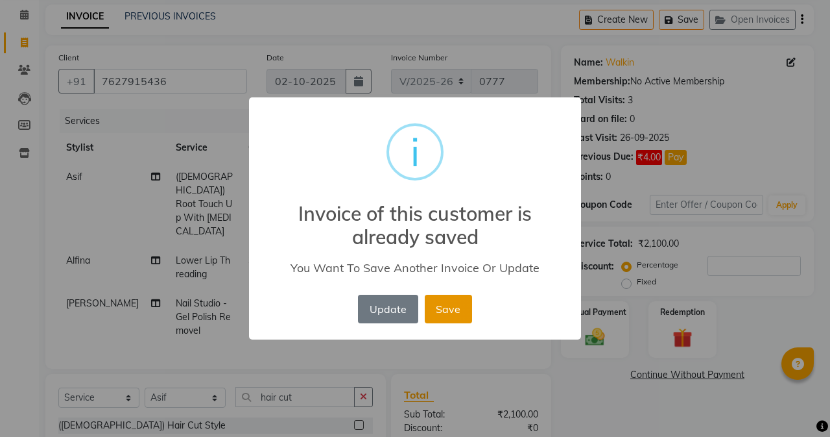
click at [441, 308] on button "Save" at bounding box center [448, 309] width 47 height 29
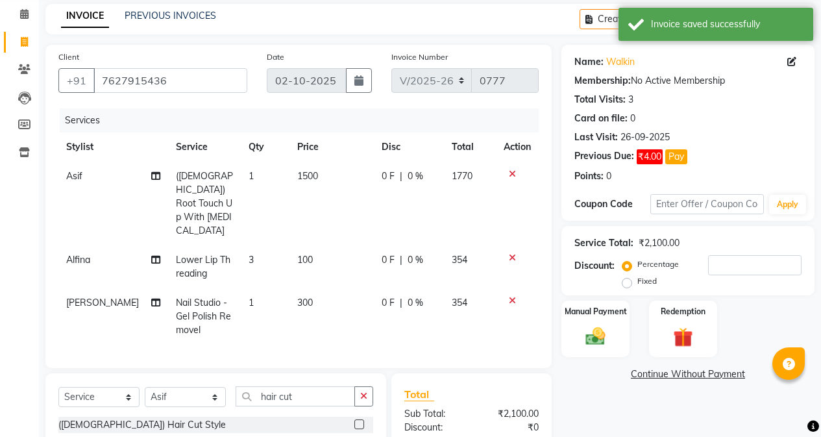
scroll to position [182, 0]
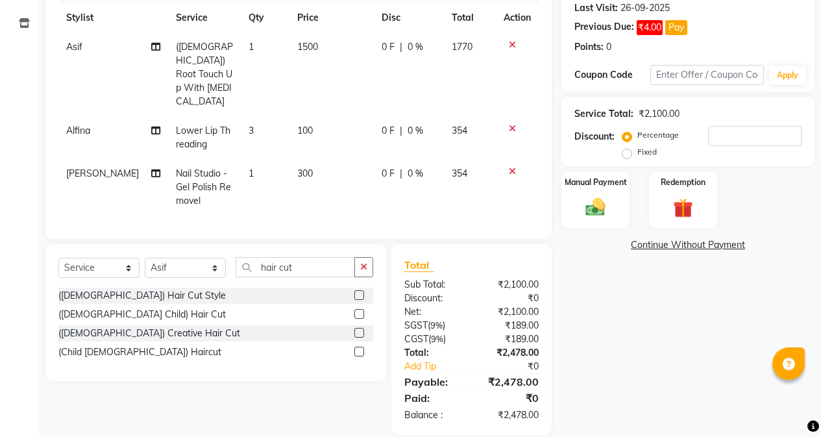
click at [705, 133] on div "Percentage Fixed" at bounding box center [666, 144] width 83 height 34
click at [718, 136] on input "number" at bounding box center [754, 136] width 93 height 20
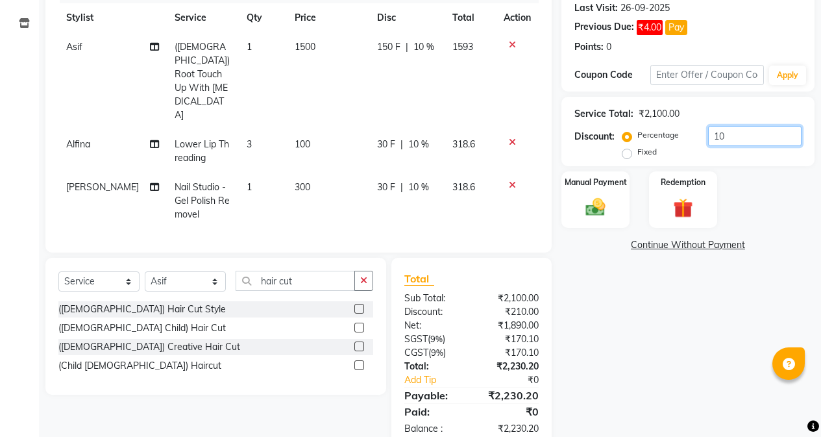
type input "10"
click at [639, 311] on div "Name: Walkin Membership: No Active Membership Total Visits: 3 Card on file: 0 L…" at bounding box center [692, 182] width 263 height 533
click at [356, 341] on label at bounding box center [359, 346] width 10 height 10
click at [356, 343] on input "checkbox" at bounding box center [358, 347] width 8 height 8
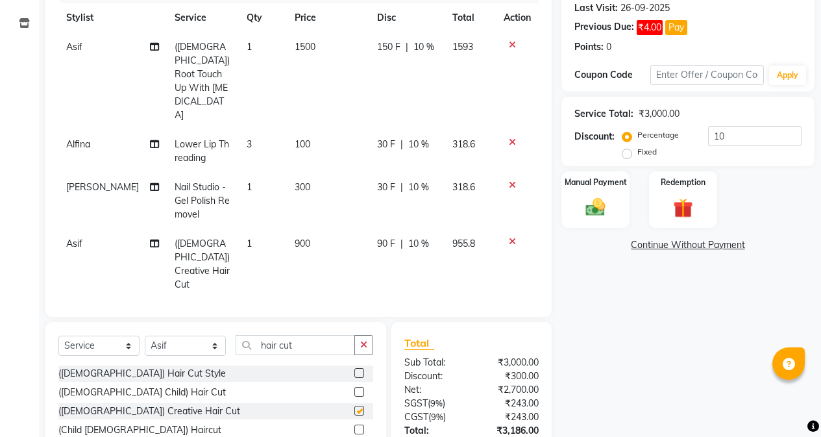
checkbox input "false"
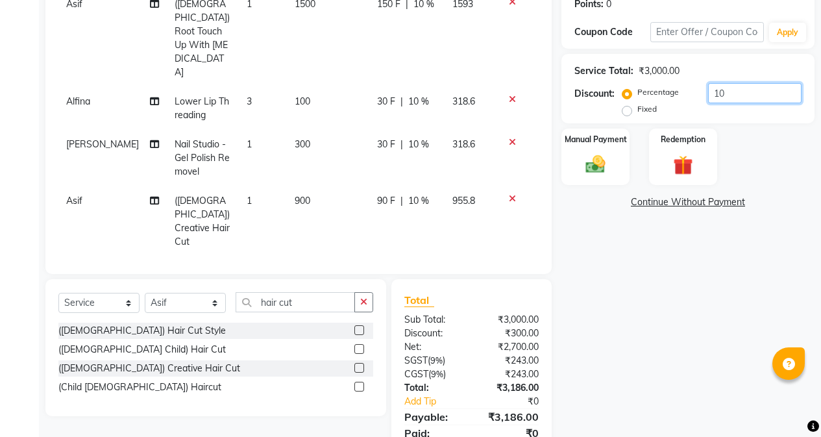
drag, startPoint x: 732, startPoint y: 101, endPoint x: 705, endPoint y: 103, distance: 27.9
click at [705, 103] on div "Percentage Fixed 10" at bounding box center [713, 100] width 176 height 35
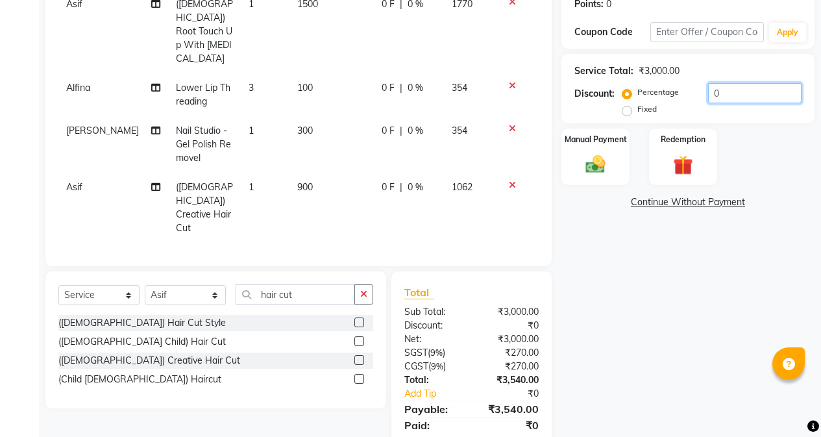
drag, startPoint x: 733, startPoint y: 91, endPoint x: 688, endPoint y: 96, distance: 45.1
click at [688, 96] on div "Percentage Fixed 0" at bounding box center [713, 100] width 176 height 35
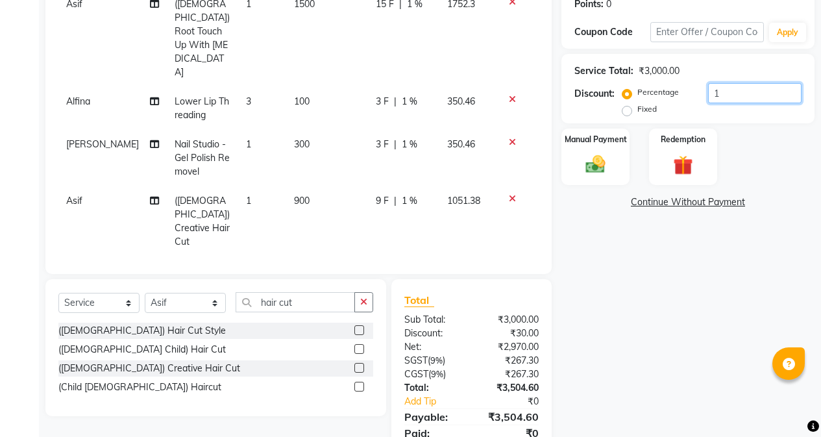
type input "10"
drag, startPoint x: 732, startPoint y: 97, endPoint x: 685, endPoint y: 104, distance: 47.2
click at [685, 104] on div "Percentage Fixed 10" at bounding box center [713, 100] width 176 height 35
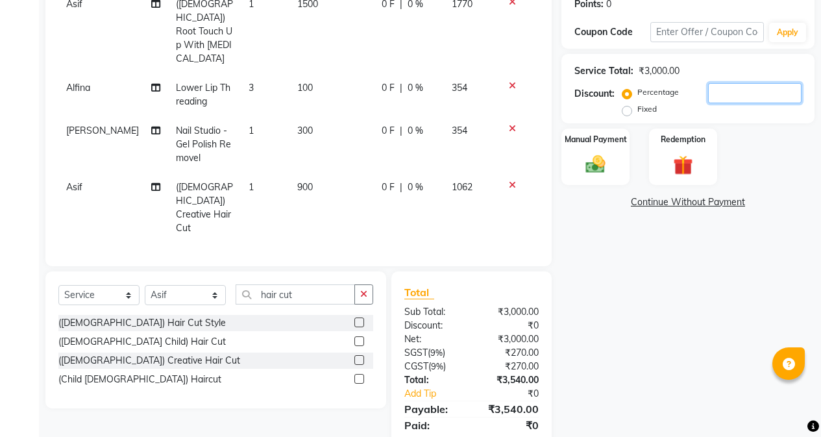
scroll to position [30, 0]
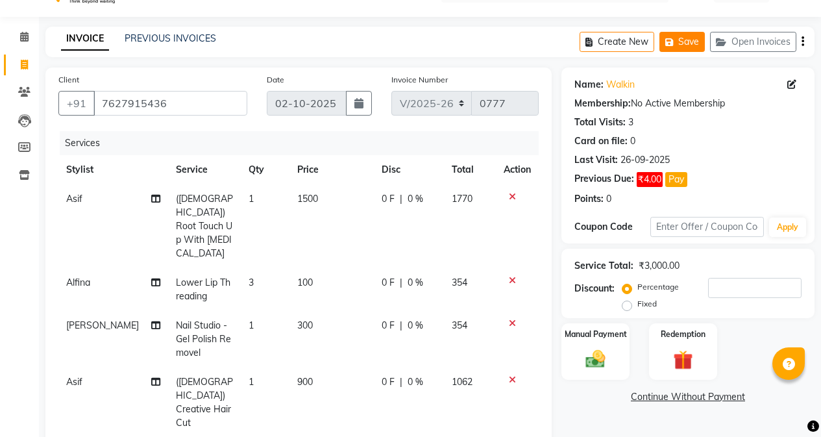
click at [673, 34] on button "Save" at bounding box center [681, 42] width 45 height 20
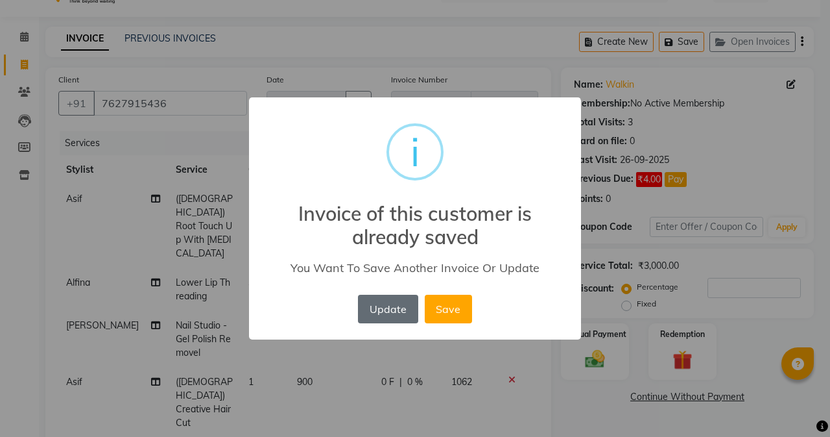
click at [401, 311] on button "Update" at bounding box center [388, 309] width 60 height 29
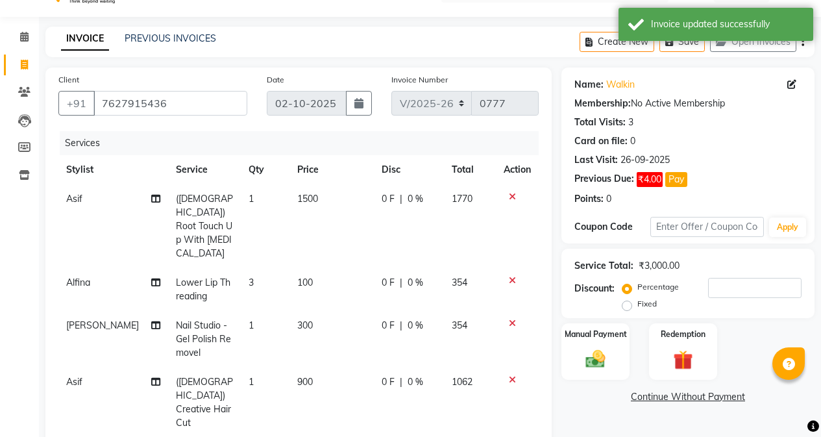
scroll to position [224, 0]
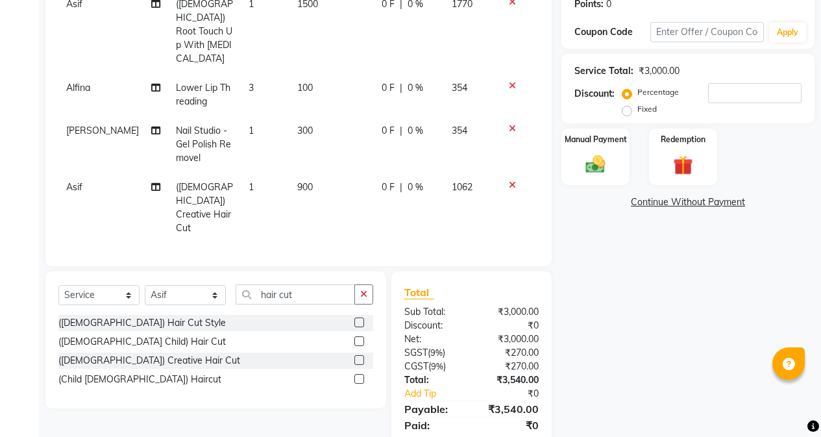
click at [332, 173] on td "900" at bounding box center [331, 208] width 84 height 70
select select "84471"
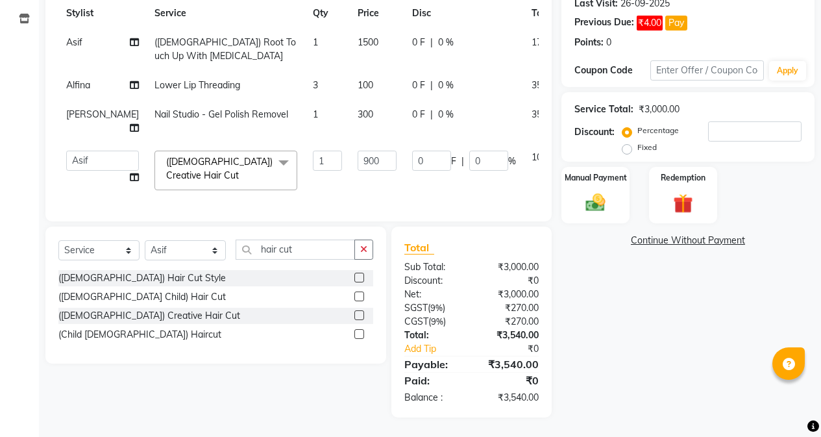
scroll to position [196, 0]
drag, startPoint x: 336, startPoint y: 158, endPoint x: 306, endPoint y: 156, distance: 29.9
click at [350, 156] on td "900" at bounding box center [377, 170] width 54 height 55
type input "600"
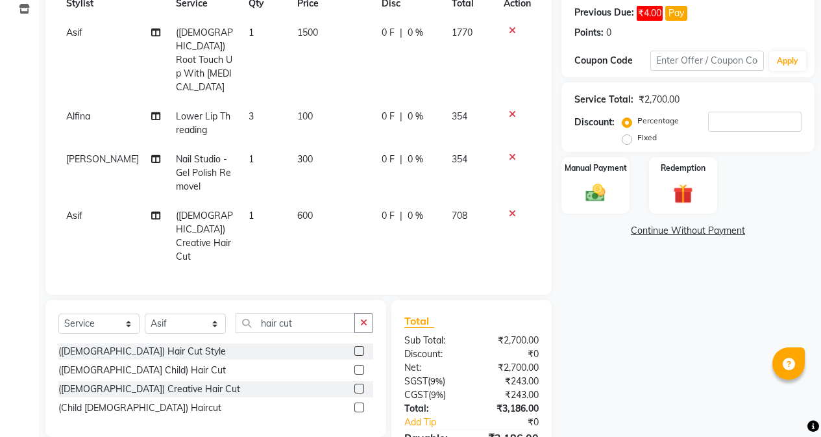
click at [314, 173] on tbody "Asif ([DEMOGRAPHIC_DATA]) Root Touch Up With [MEDICAL_DATA] 1 1500 0 F | 0 % 17…" at bounding box center [298, 144] width 480 height 253
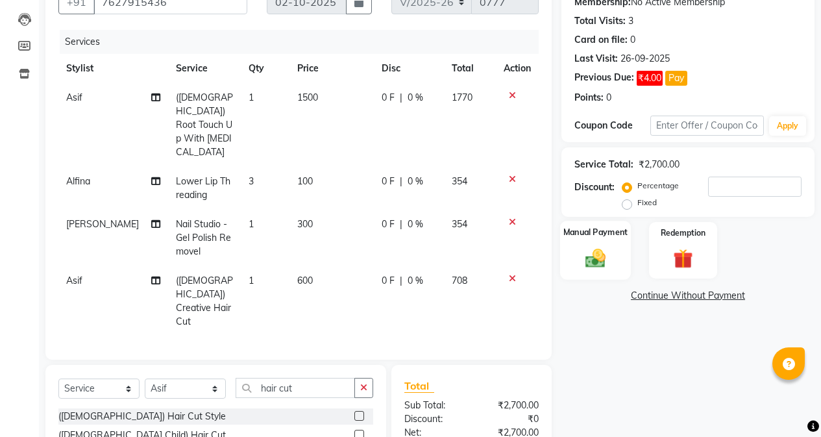
scroll to position [224, 0]
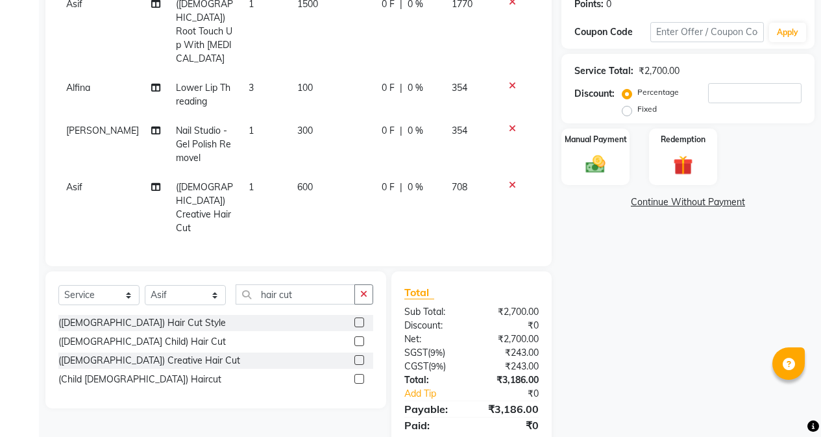
click at [636, 319] on div "Name: Walkin Membership: No Active Membership Total Visits: 3 Card on file: 0 L…" at bounding box center [692, 167] width 263 height 589
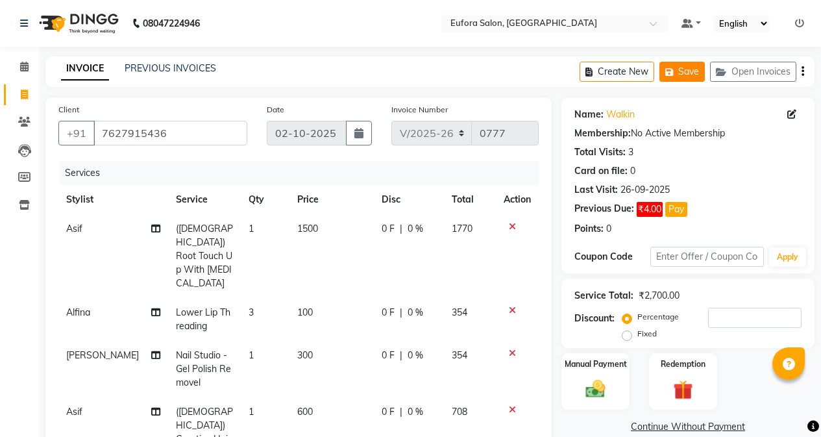
click at [675, 72] on icon "button" at bounding box center [671, 71] width 13 height 9
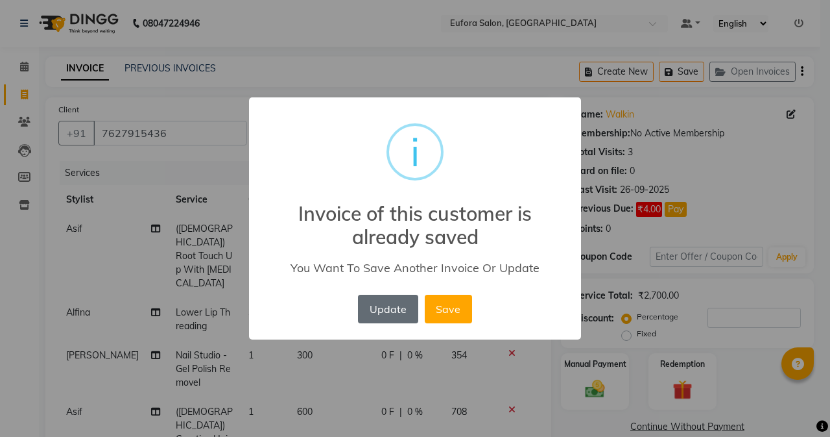
click at [393, 312] on button "Update" at bounding box center [388, 309] width 60 height 29
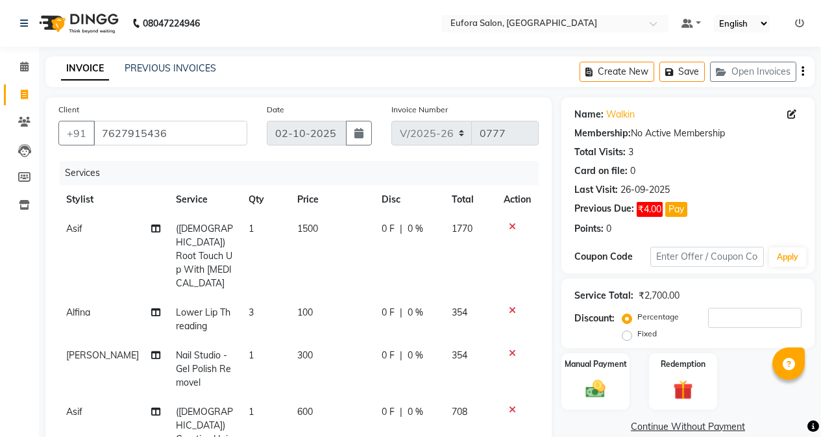
click at [422, 235] on div "0 F | 0 %" at bounding box center [408, 229] width 54 height 14
select select "84471"
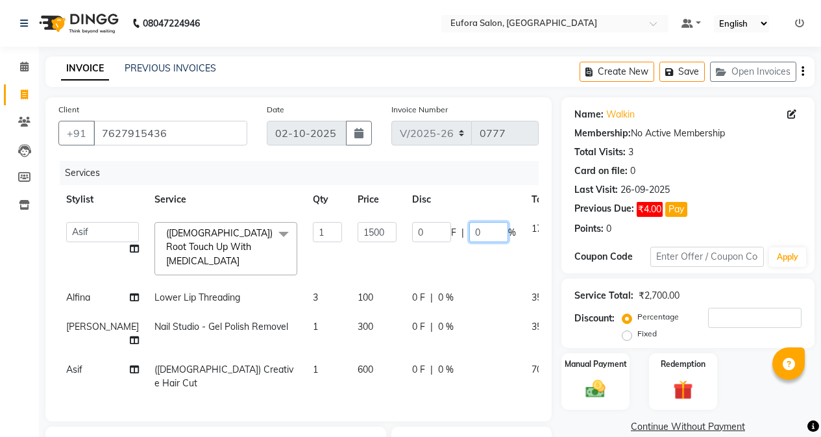
drag, startPoint x: 442, startPoint y: 232, endPoint x: 424, endPoint y: 234, distance: 18.3
click at [469, 234] on input "0" at bounding box center [488, 232] width 39 height 20
type input "5"
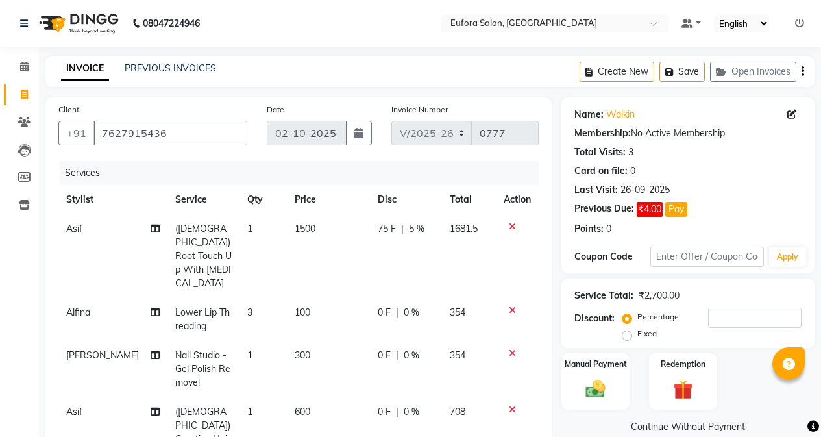
click at [445, 259] on tr "Asif ([DEMOGRAPHIC_DATA]) Root Touch Up With [MEDICAL_DATA] 1 1500 75 F | 5 % 1…" at bounding box center [298, 256] width 480 height 84
click at [429, 218] on td "75 F | 5 %" at bounding box center [406, 256] width 72 height 84
select select "84471"
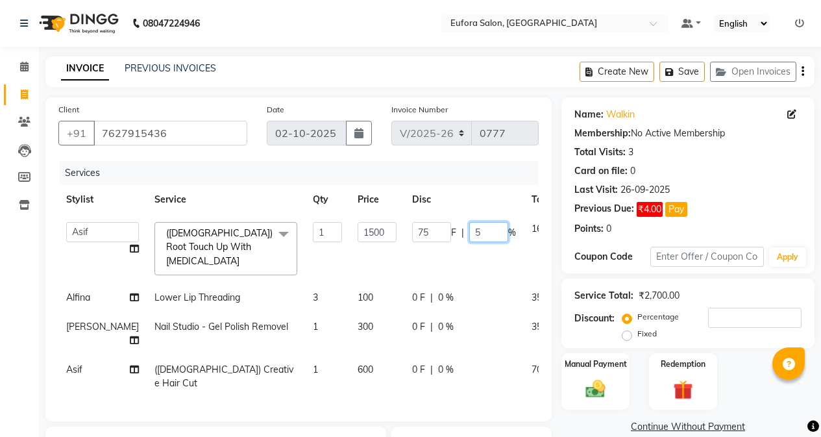
drag, startPoint x: 443, startPoint y: 230, endPoint x: 422, endPoint y: 232, distance: 21.6
click at [422, 232] on div "75 F | 5 %" at bounding box center [464, 232] width 104 height 20
click at [442, 253] on tr "[PERSON_NAME] [PERSON_NAME] Gigi [PERSON_NAME] Roshan [PERSON_NAME] ([DEMOGRAPH…" at bounding box center [333, 248] width 551 height 69
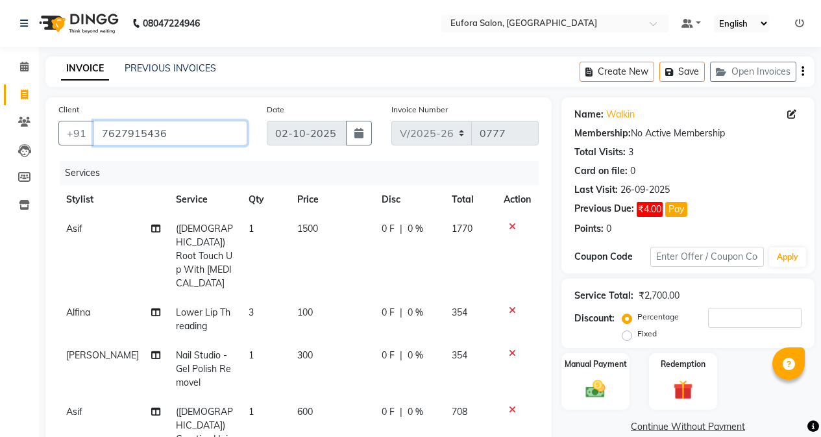
drag, startPoint x: 177, startPoint y: 129, endPoint x: 99, endPoint y: 131, distance: 78.5
click at [99, 131] on input "7627915436" at bounding box center [170, 133] width 154 height 25
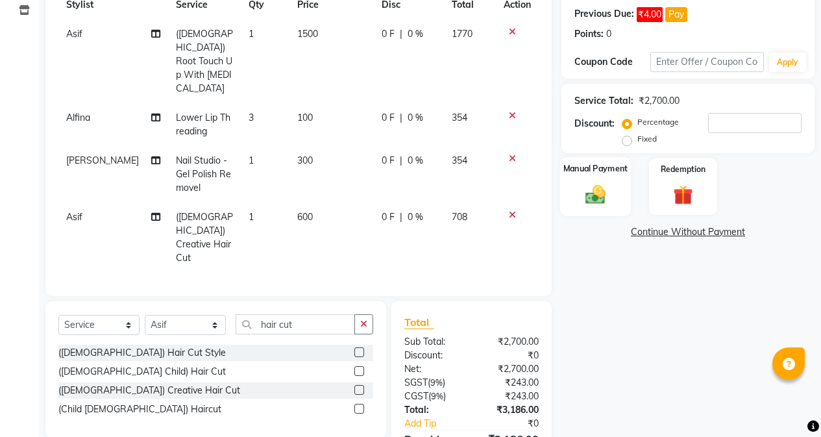
scroll to position [65, 0]
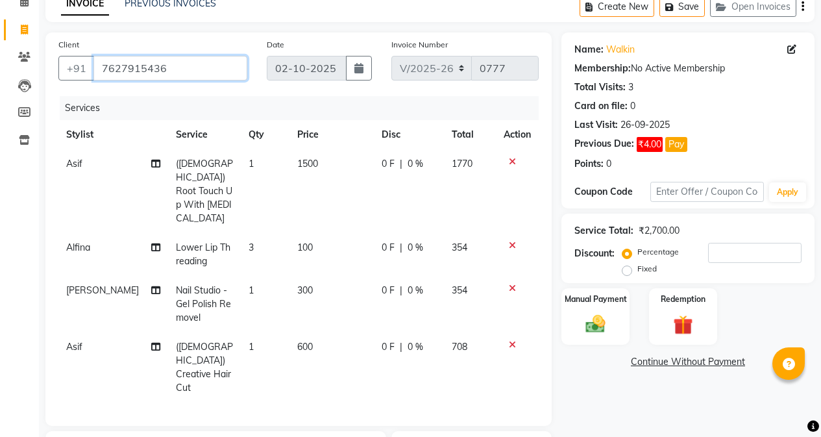
type input "w"
type input "0"
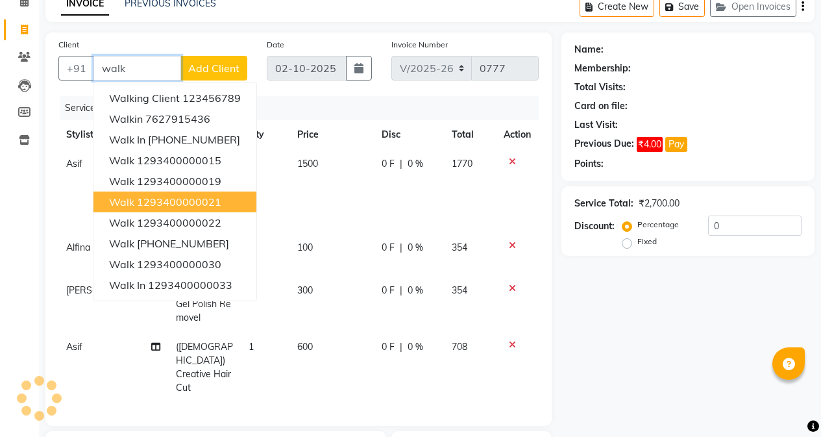
click at [184, 197] on ngb-highlight "1293400000021" at bounding box center [179, 201] width 84 height 13
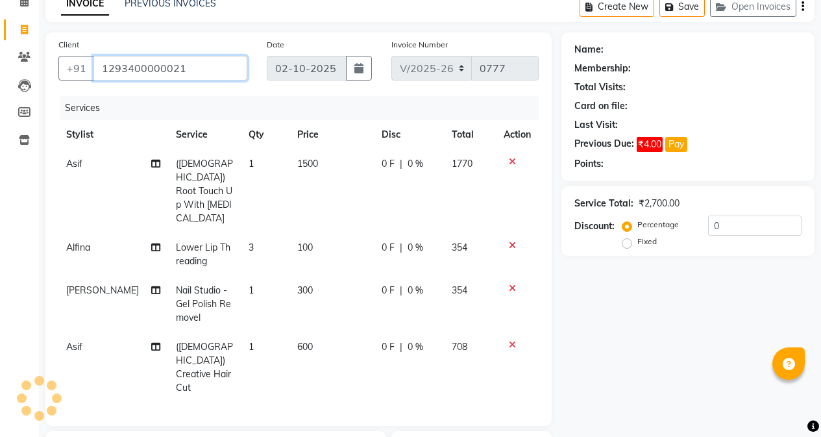
type input "1293400000021"
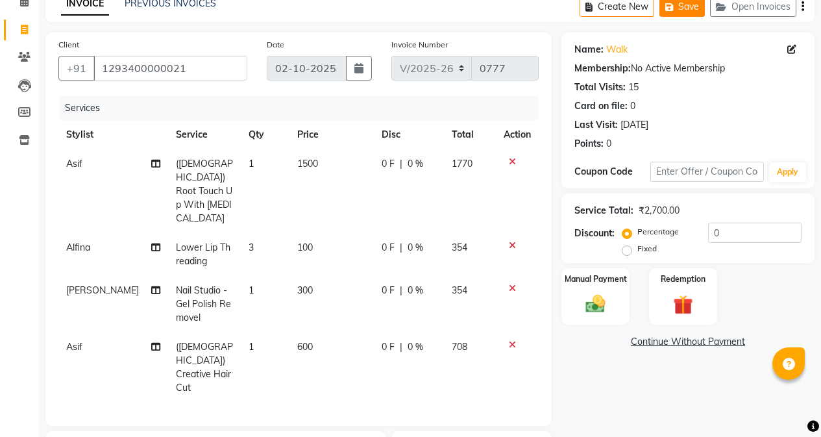
click at [682, 13] on button "Save" at bounding box center [681, 7] width 45 height 20
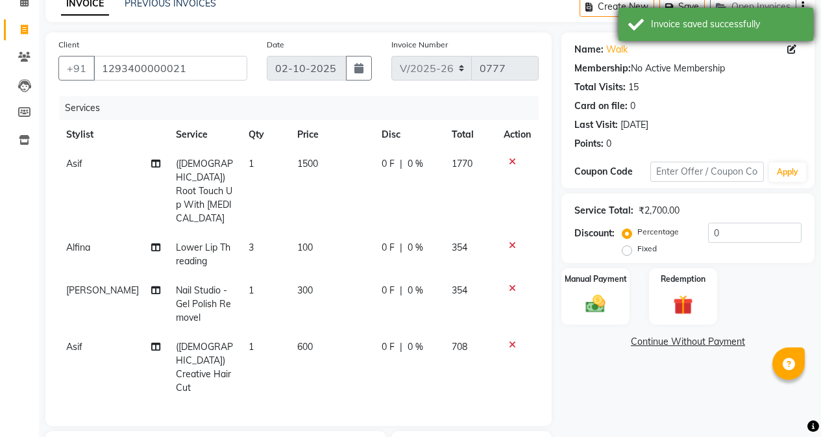
click at [682, 24] on div "Invoice saved successfully" at bounding box center [727, 25] width 152 height 14
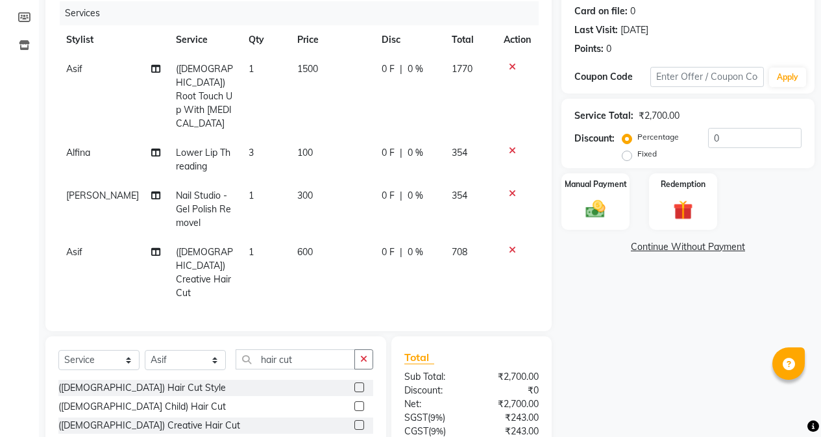
scroll to position [224, 0]
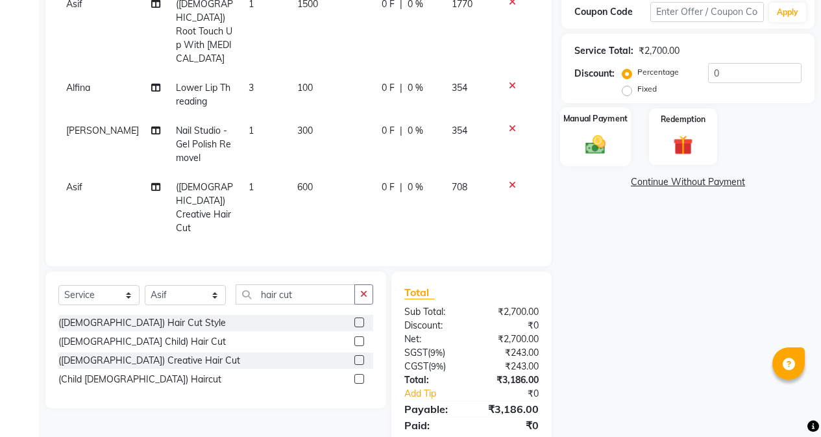
click at [609, 152] on img at bounding box center [595, 143] width 33 height 23
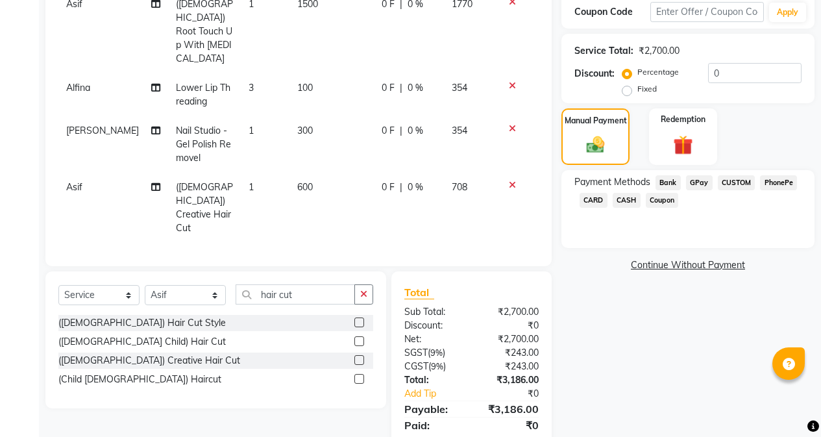
click at [629, 202] on span "CASH" at bounding box center [626, 200] width 28 height 15
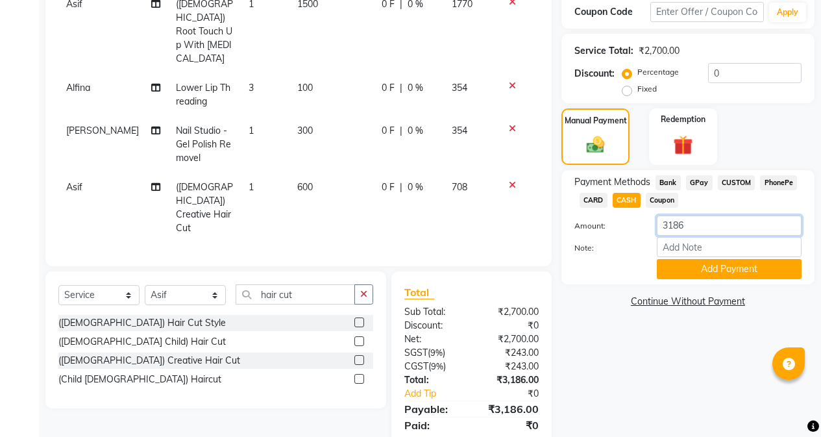
drag, startPoint x: 695, startPoint y: 215, endPoint x: 643, endPoint y: 228, distance: 53.5
click at [643, 228] on div "Amount: 3186" at bounding box center [687, 226] width 247 height 22
type input "3100"
click at [696, 263] on button "Add Payment" at bounding box center [729, 269] width 145 height 20
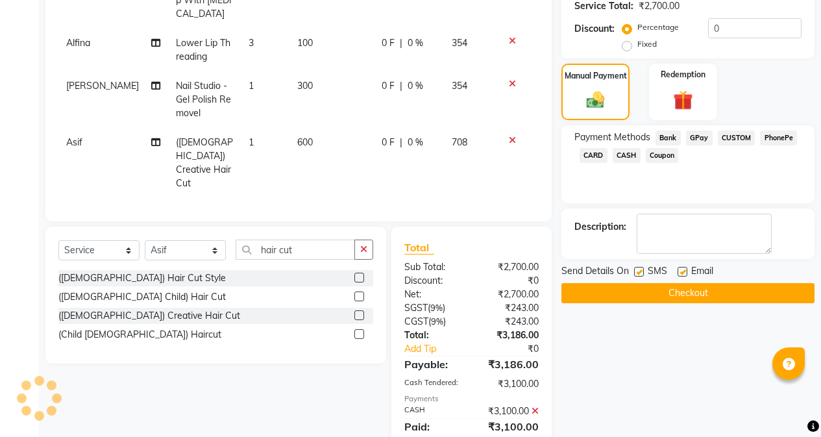
scroll to position [271, 0]
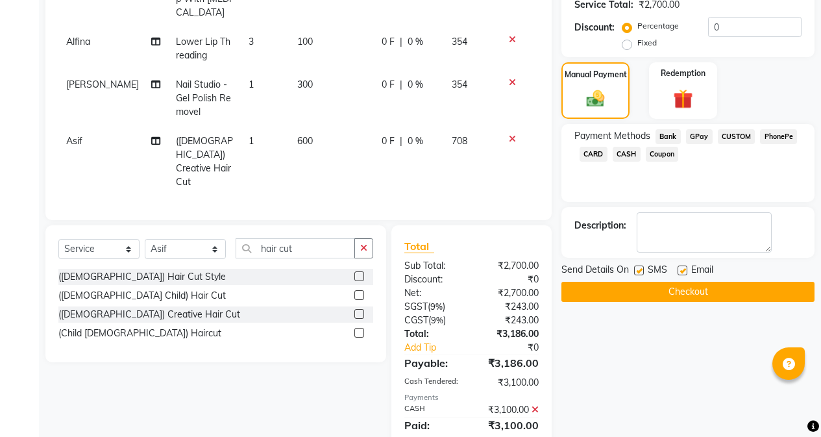
click at [676, 295] on button "Checkout" at bounding box center [687, 292] width 253 height 20
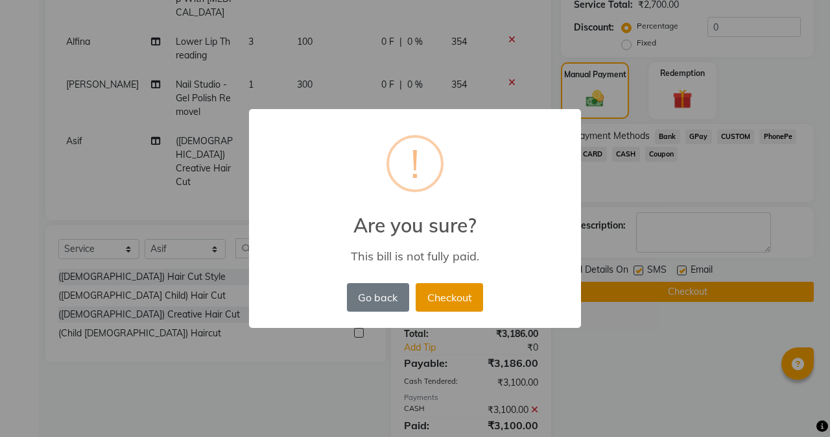
click at [455, 302] on button "Checkout" at bounding box center [449, 297] width 67 height 29
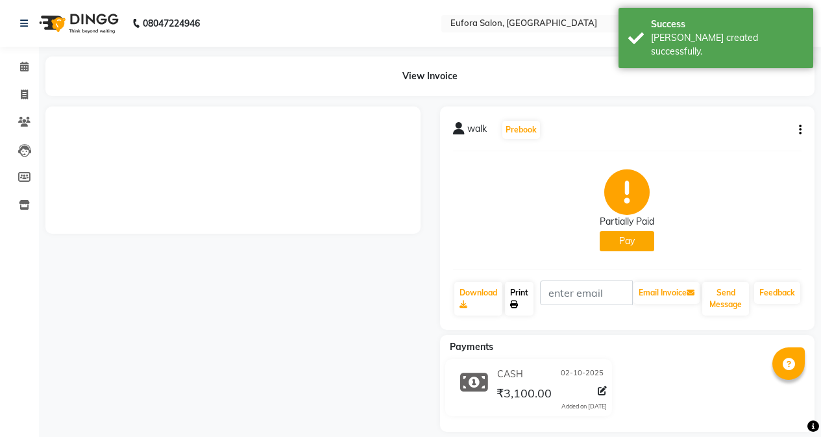
click at [516, 298] on link "Print" at bounding box center [519, 299] width 29 height 34
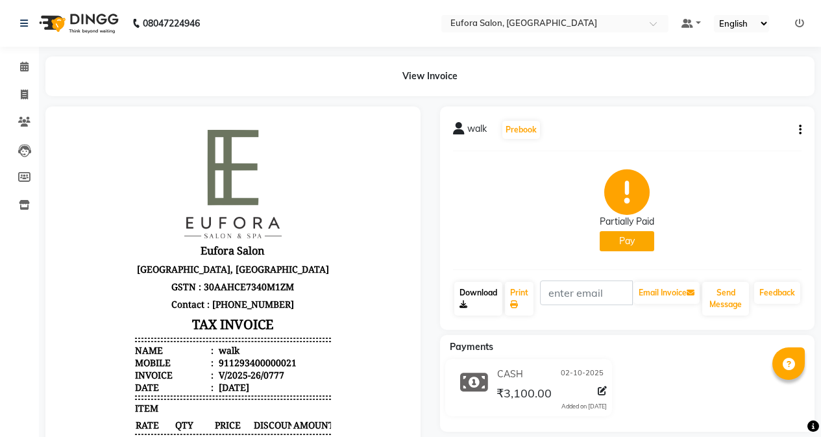
click at [476, 282] on link "Download" at bounding box center [478, 299] width 48 height 34
click at [520, 291] on link "Print" at bounding box center [519, 299] width 29 height 34
click at [23, 98] on icon at bounding box center [24, 95] width 7 height 10
select select "service"
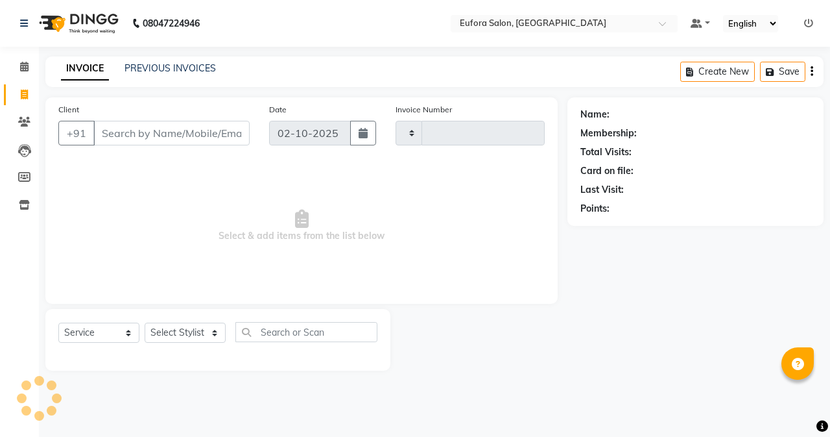
type input "0778"
select select "6684"
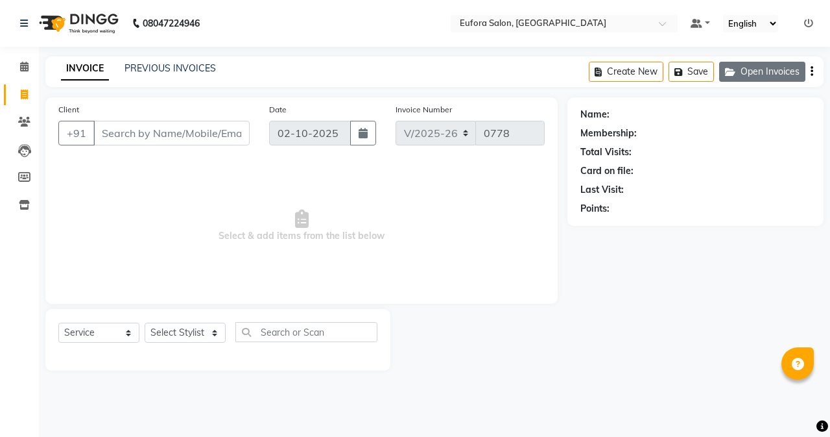
click at [742, 69] on button "Open Invoices" at bounding box center [762, 72] width 86 height 20
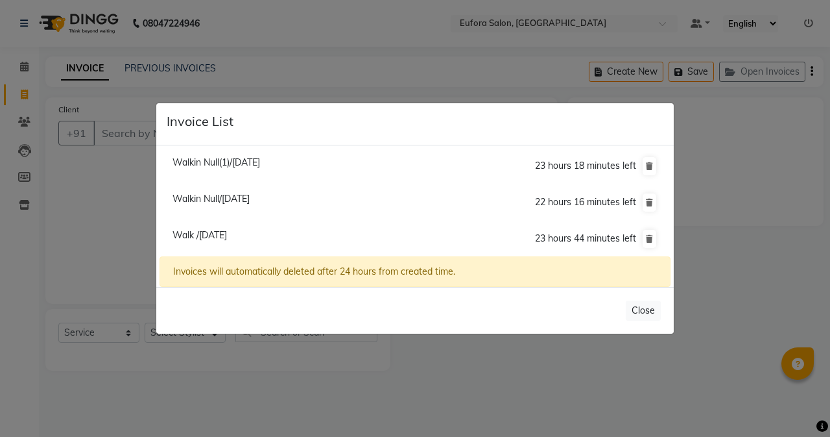
click at [229, 195] on span "Walkin Null/[DATE]" at bounding box center [211, 199] width 77 height 12
type input "7627915436"
click at [229, 195] on li "Walkin Null/[DATE] 22 hours 16 minutes left" at bounding box center [415, 202] width 511 height 37
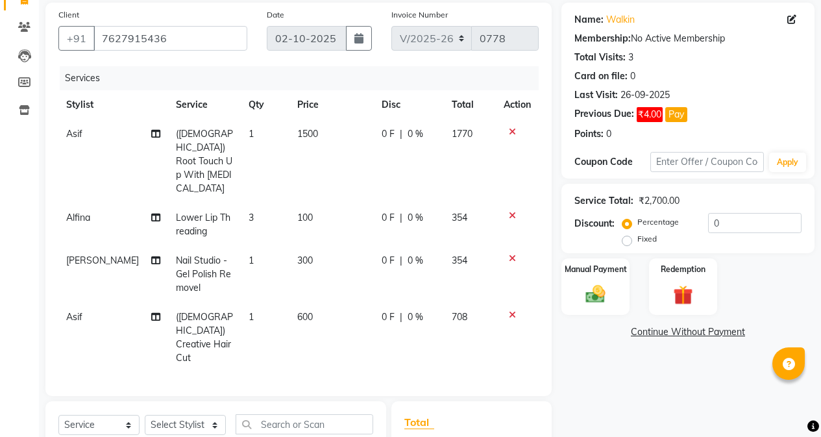
scroll to position [224, 0]
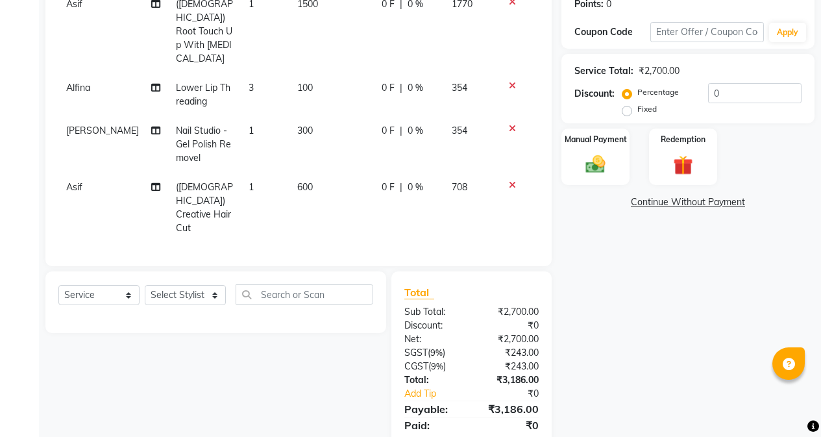
click at [510, 180] on icon at bounding box center [512, 184] width 7 height 9
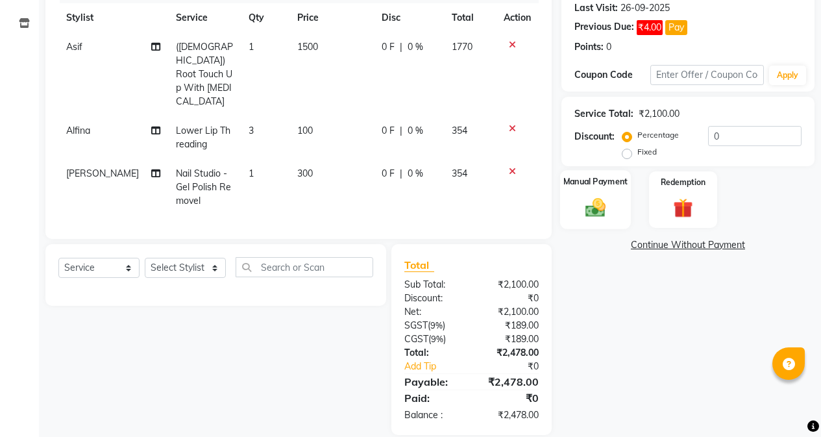
scroll to position [117, 0]
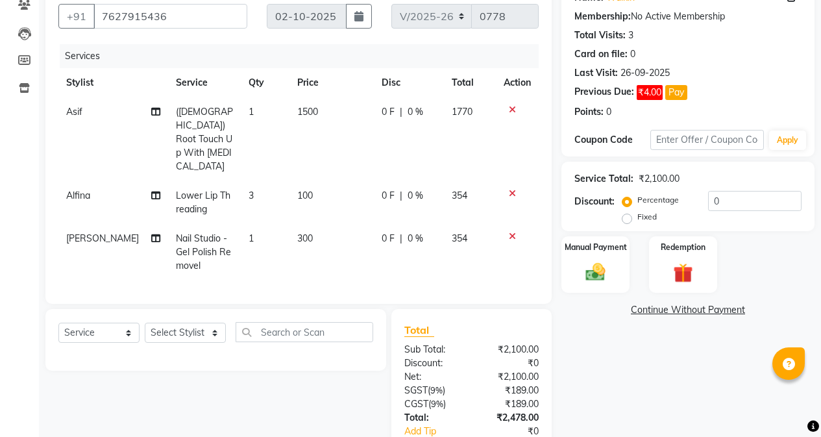
click at [463, 115] on span "1770" at bounding box center [462, 112] width 21 height 12
select select "84471"
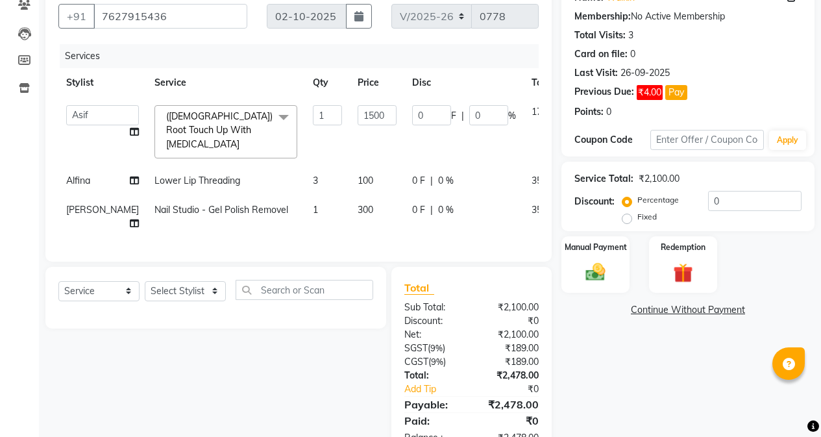
click at [524, 109] on td "1770" at bounding box center [543, 131] width 38 height 69
drag, startPoint x: 343, startPoint y: 114, endPoint x: 311, endPoint y: 115, distance: 31.2
click at [357, 115] on input "1500" at bounding box center [376, 115] width 39 height 20
type input "1230"
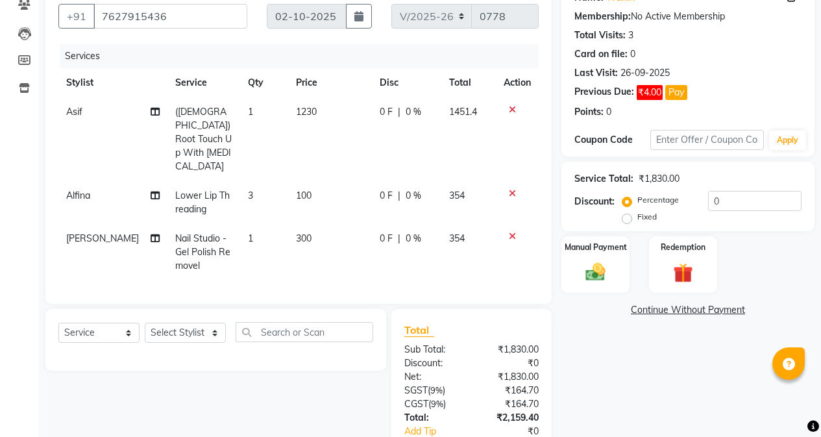
click at [344, 136] on td "1230" at bounding box center [330, 139] width 84 height 84
select select "84471"
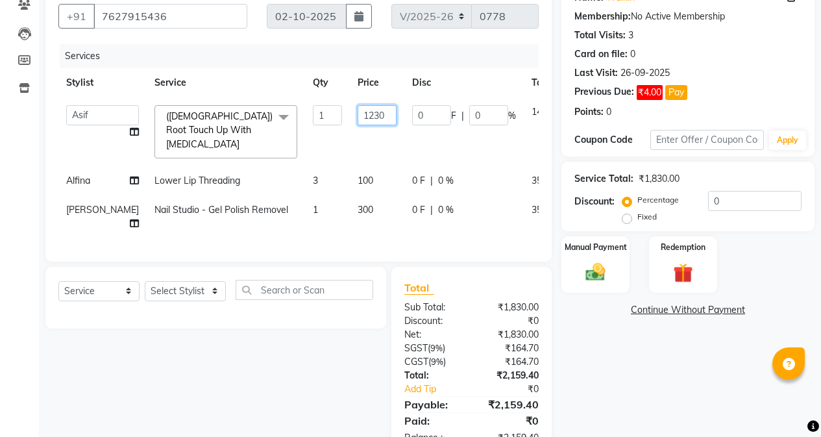
click at [357, 114] on input "1230" at bounding box center [376, 115] width 39 height 20
drag, startPoint x: 322, startPoint y: 115, endPoint x: 357, endPoint y: 119, distance: 34.5
click at [357, 119] on td "1230" at bounding box center [377, 131] width 54 height 69
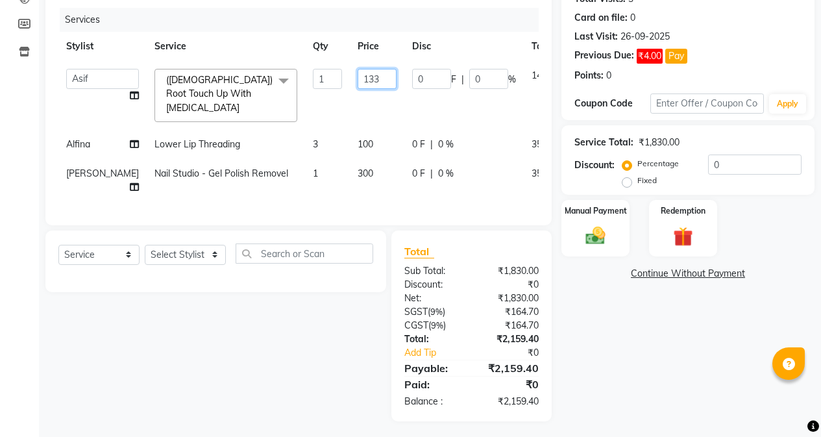
type input "1330"
click at [350, 92] on td "1330" at bounding box center [377, 95] width 54 height 69
select select "84471"
click at [357, 84] on input "1330" at bounding box center [376, 79] width 39 height 20
drag, startPoint x: 315, startPoint y: 83, endPoint x: 351, endPoint y: 87, distance: 36.5
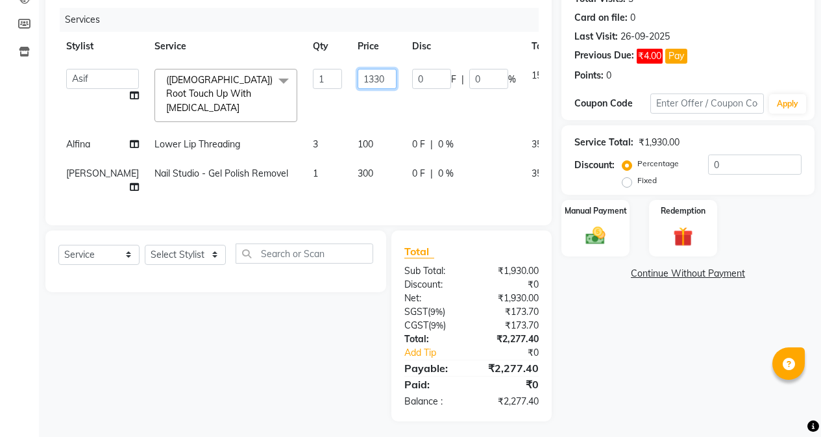
click at [351, 87] on td "1330" at bounding box center [377, 95] width 54 height 69
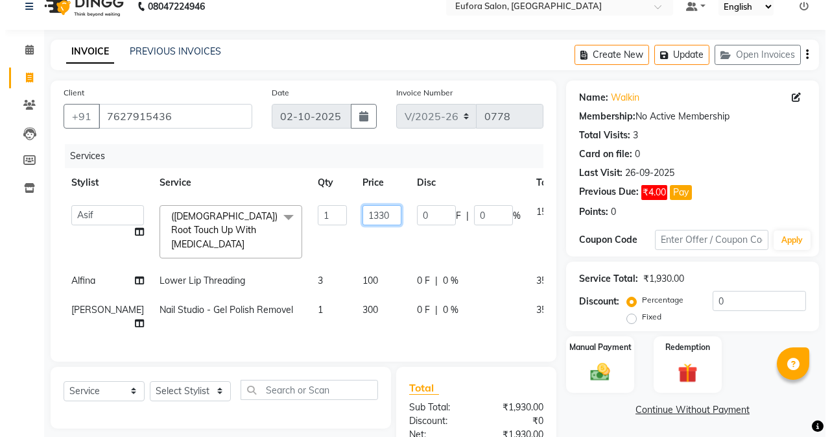
scroll to position [0, 0]
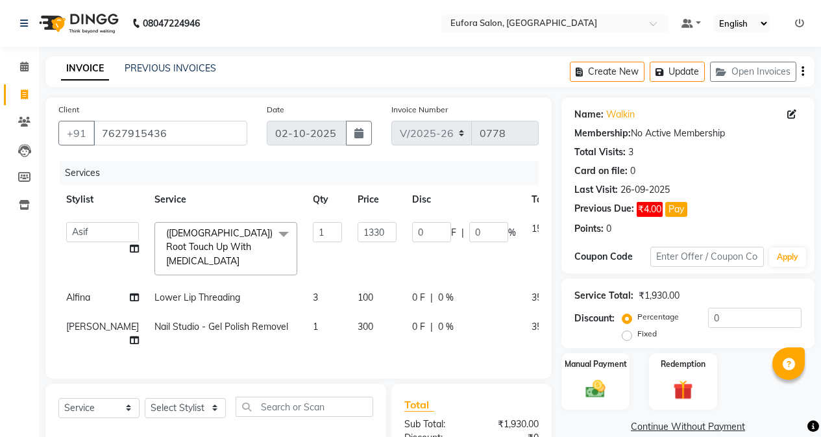
click at [804, 27] on ul "Default Panel My Panel English ENGLISH Español العربية मराठी हिंदी ગુજરાતી தமிழ…" at bounding box center [743, 24] width 136 height 18
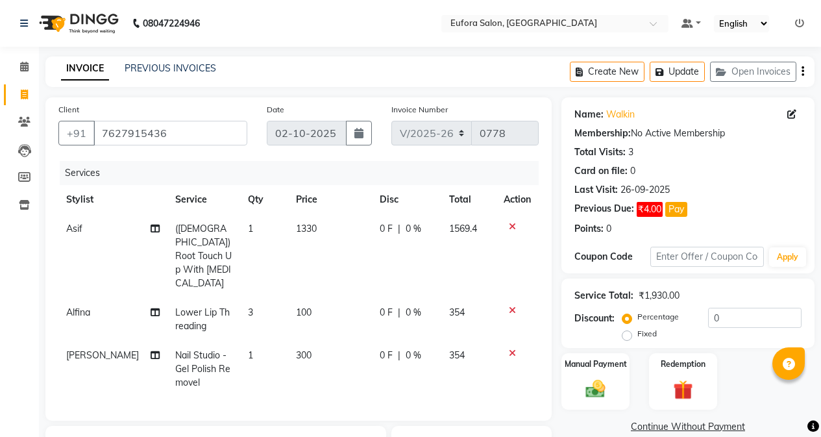
click at [795, 25] on icon at bounding box center [799, 23] width 9 height 9
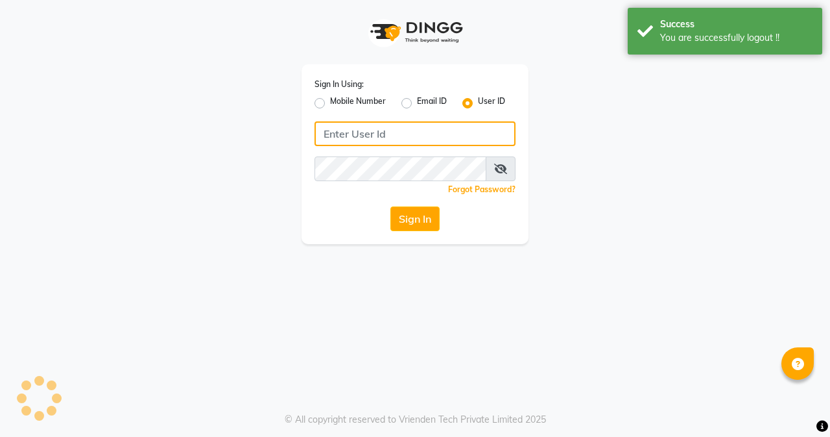
type input "9810318377"
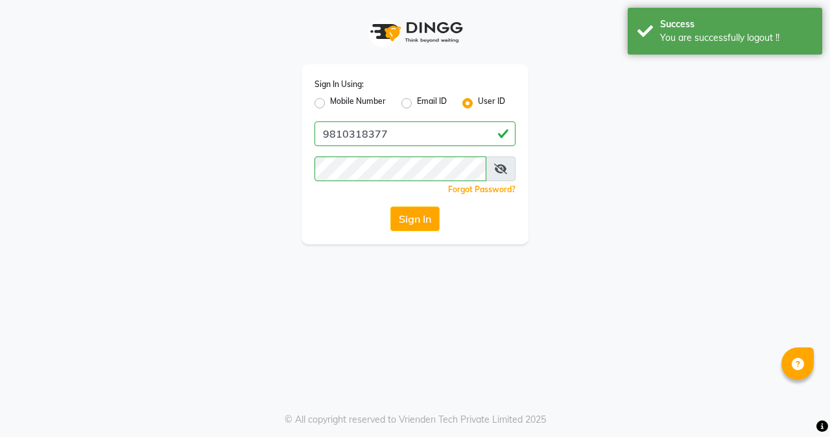
click at [330, 103] on label "Mobile Number" at bounding box center [358, 103] width 56 height 16
click at [330, 103] on input "Mobile Number" at bounding box center [334, 99] width 8 height 8
radio input "true"
radio input "false"
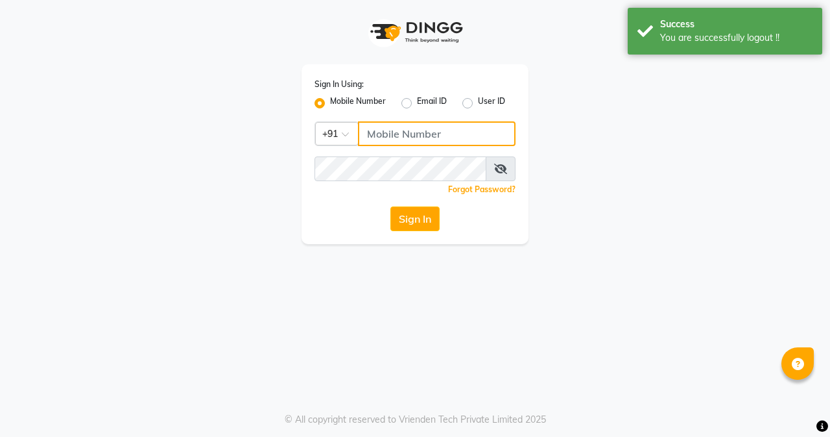
click at [407, 139] on input "Username" at bounding box center [437, 133] width 158 height 25
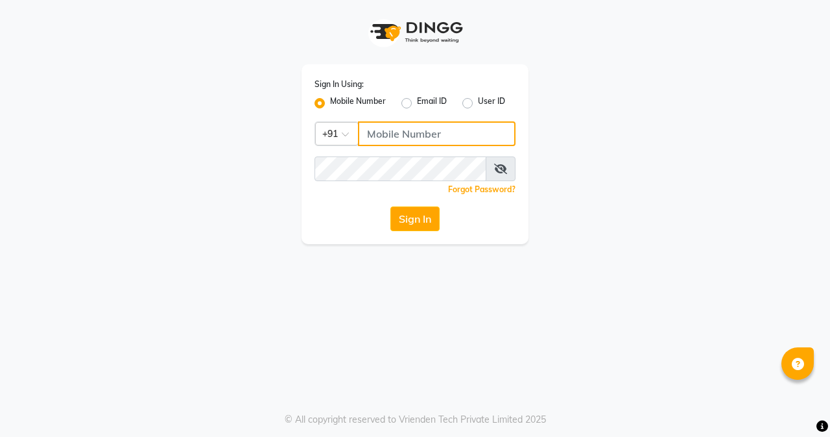
click at [407, 139] on input "Username" at bounding box center [437, 133] width 158 height 25
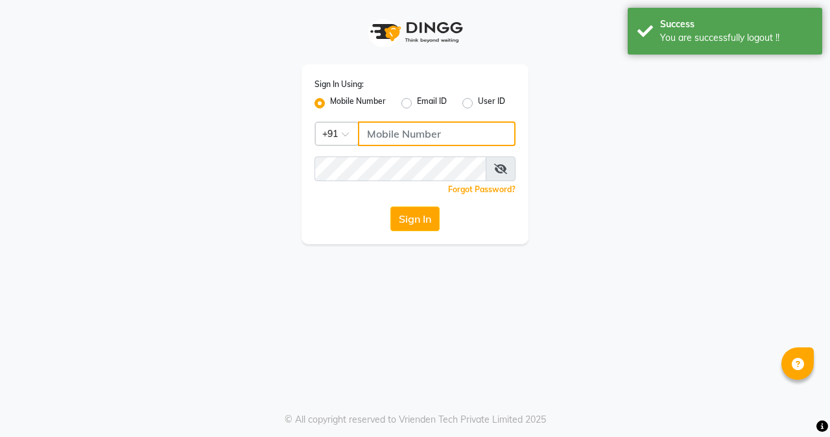
click at [407, 139] on input "Username" at bounding box center [437, 133] width 158 height 25
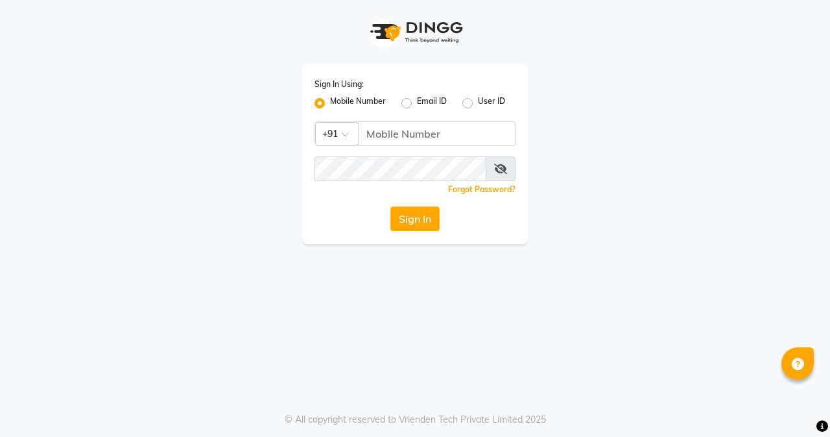
click at [478, 104] on label "User ID" at bounding box center [491, 103] width 27 height 16
click at [478, 104] on input "User ID" at bounding box center [482, 99] width 8 height 8
radio input "true"
radio input "false"
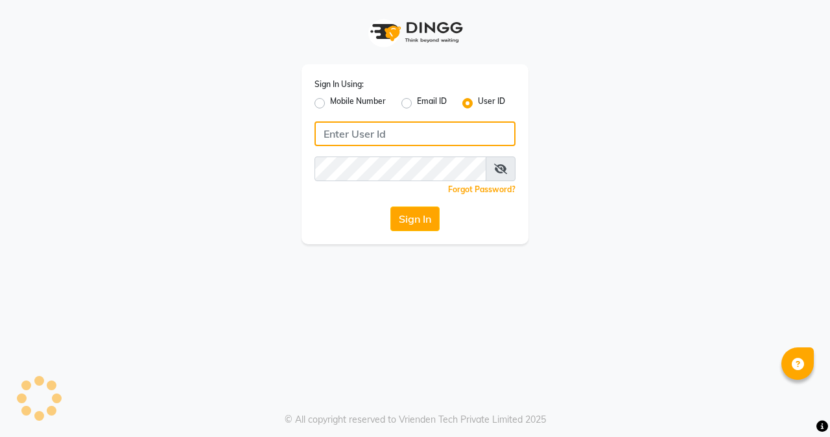
click at [407, 127] on input "Username" at bounding box center [415, 133] width 201 height 25
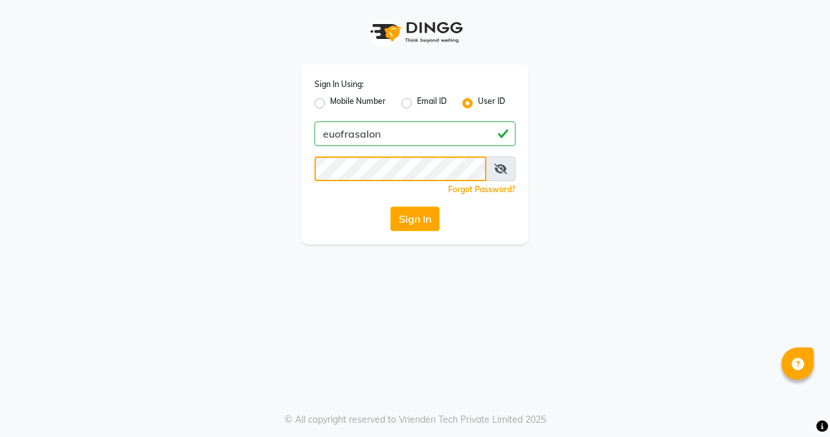
click at [298, 176] on div "Sign In Using: Mobile Number Email ID User ID euofrasalon Remember me Forgot Pa…" at bounding box center [415, 122] width 247 height 244
click at [421, 224] on button "Sign In" at bounding box center [415, 218] width 49 height 25
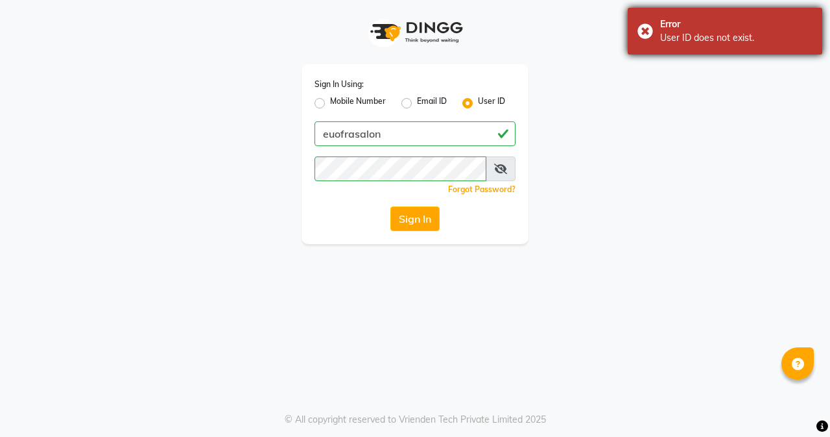
click at [663, 29] on div "Error" at bounding box center [736, 25] width 152 height 14
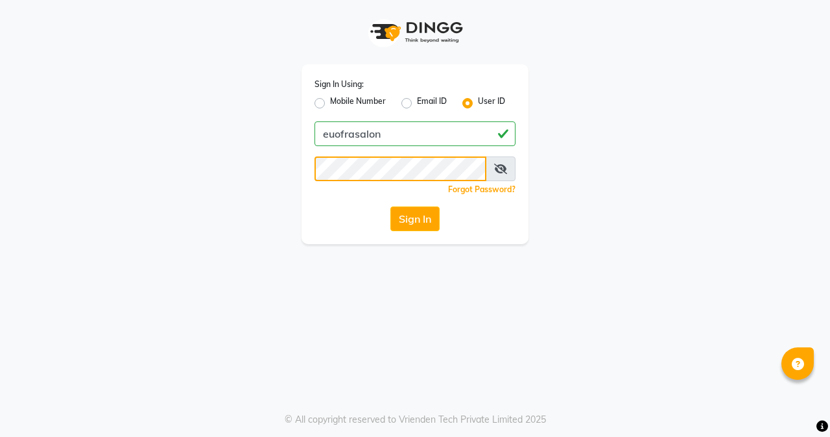
click at [300, 179] on div "Sign In Using: Mobile Number Email ID User ID euofrasalon Remember me Forgot Pa…" at bounding box center [415, 122] width 247 height 244
click at [422, 229] on button "Sign In" at bounding box center [415, 218] width 49 height 25
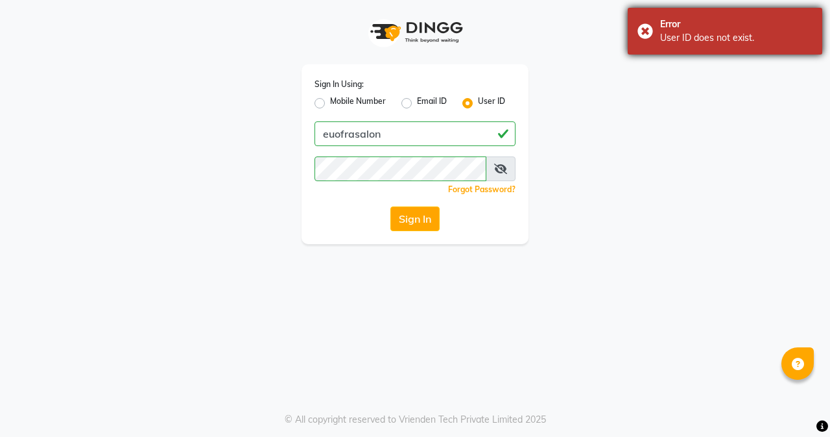
click at [664, 29] on div "Error" at bounding box center [736, 25] width 152 height 14
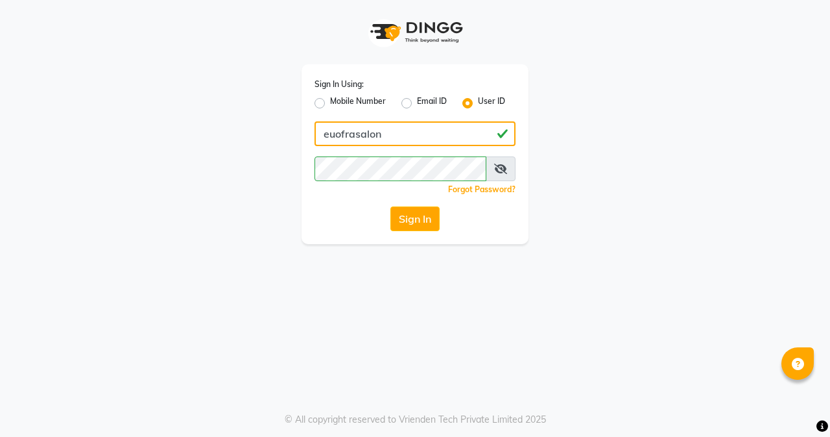
click at [345, 136] on input "euofrasalon" at bounding box center [415, 133] width 201 height 25
drag, startPoint x: 360, startPoint y: 142, endPoint x: 223, endPoint y: 154, distance: 138.1
click at [223, 154] on div "Sign In Using: Mobile Number Email ID User ID rasalon Remember me Forgot Passwo…" at bounding box center [415, 122] width 740 height 244
type input "euforasalon"
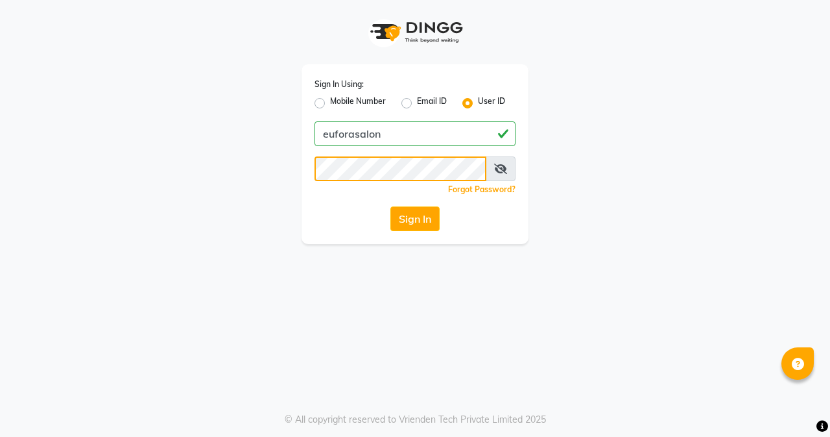
click at [293, 173] on div "Sign In Using: Mobile Number Email ID User ID euforasalon Remember me Forgot Pa…" at bounding box center [415, 122] width 247 height 244
click at [407, 216] on button "Sign In" at bounding box center [415, 218] width 49 height 25
